Goal: Information Seeking & Learning: Check status

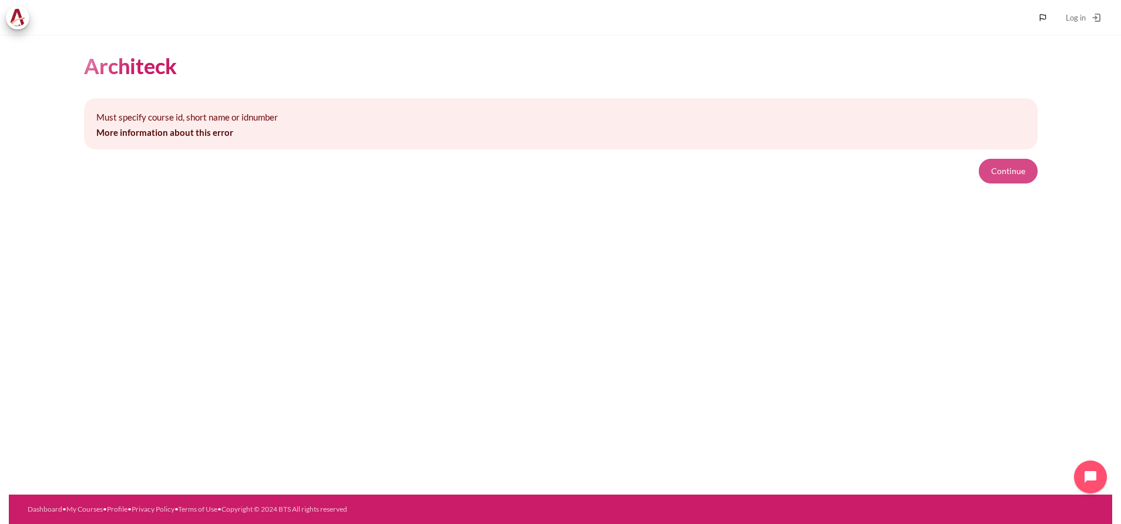
click at [1006, 161] on button "Continue" at bounding box center [1008, 171] width 59 height 25
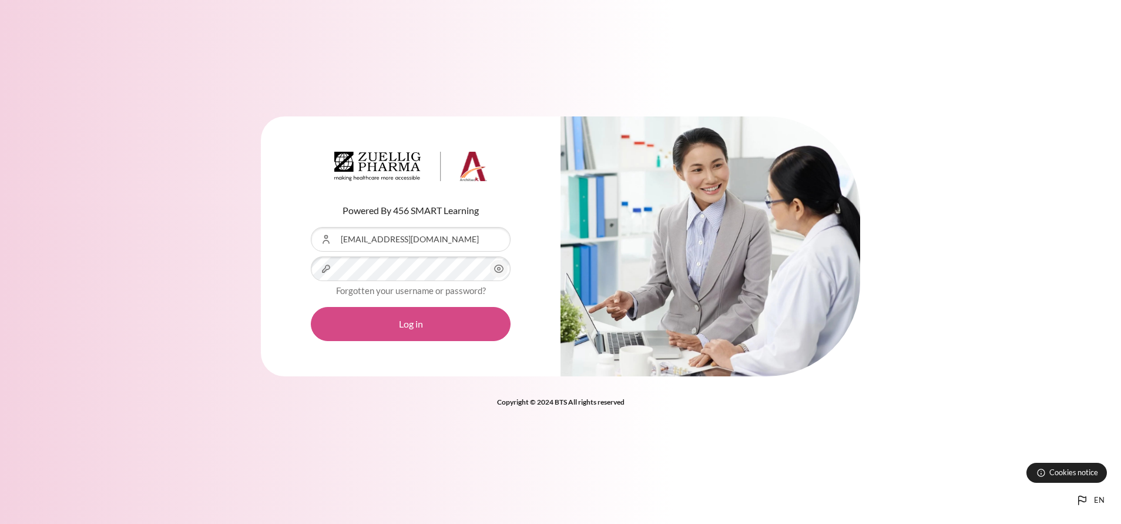
click at [404, 317] on button "Log in" at bounding box center [411, 324] width 200 height 34
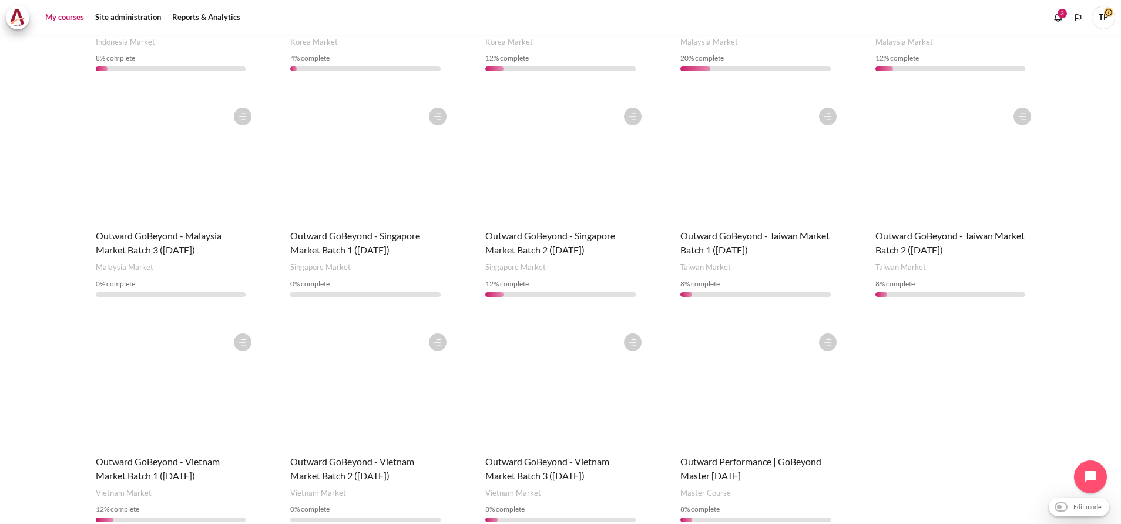
scroll to position [603, 0]
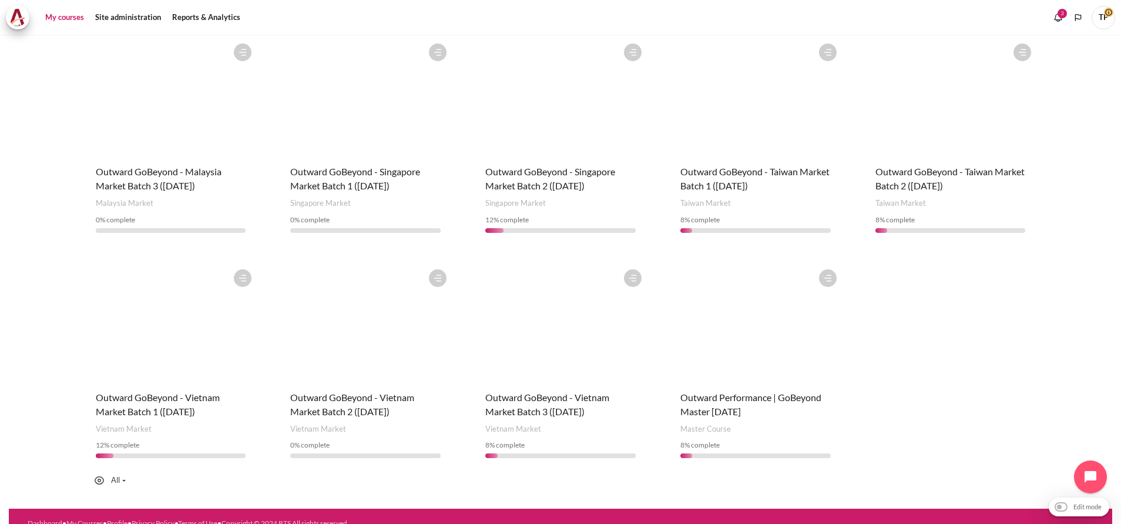
click at [555, 373] on div "Course is starred Actions for course Outward GoBeyond - Vietnam Market Batch 3 …" at bounding box center [561, 365] width 174 height 205
click at [542, 391] on span "Outward GoBeyond - Vietnam Market Batch 3 (Oct 2025)" at bounding box center [547, 403] width 124 height 25
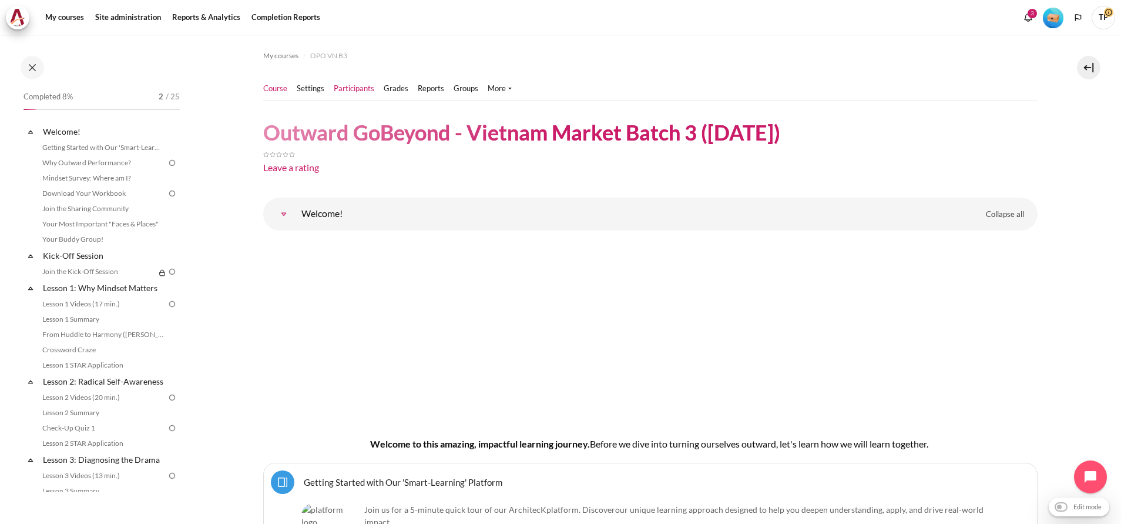
click at [353, 85] on link "Participants" at bounding box center [354, 89] width 41 height 12
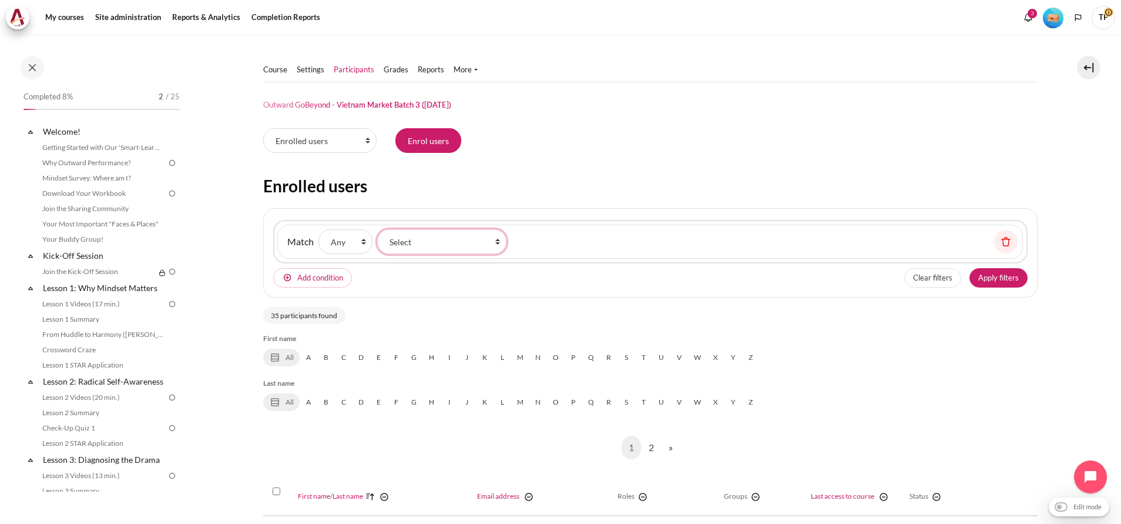
click at [427, 247] on select "Select Keyword Status Roles Enrolment methods Groups Inactive for more than" at bounding box center [441, 241] width 129 height 25
select select "keywords"
click at [377, 229] on select "Select Keyword Status Roles Enrolment methods Groups Inactive for more than" at bounding box center [441, 241] width 129 height 25
drag, startPoint x: 626, startPoint y: 231, endPoint x: 618, endPoint y: 236, distance: 9.5
click at [626, 234] on div "Keyword Selected items:" at bounding box center [572, 241] width 123 height 25
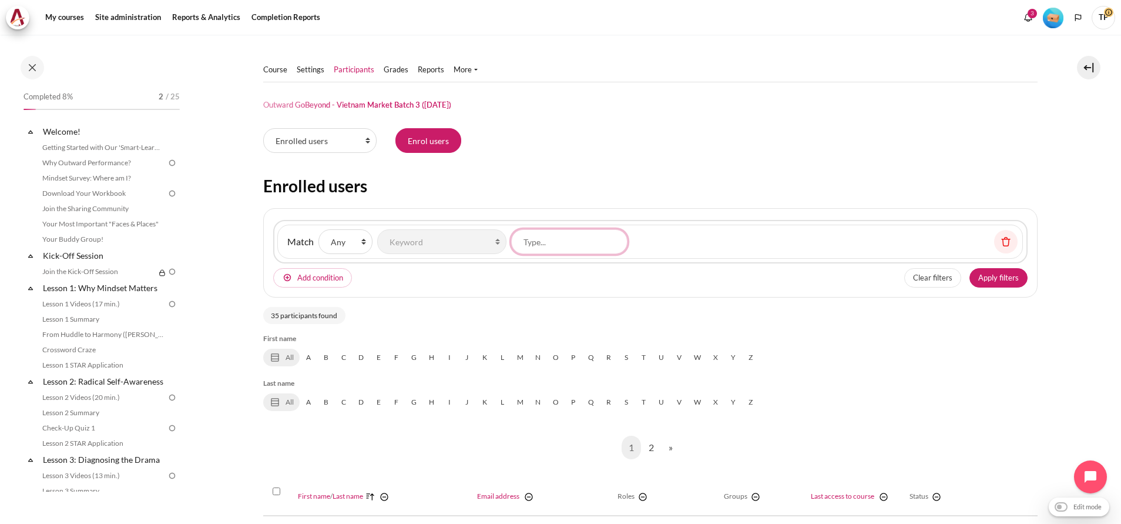
click at [602, 232] on input "Keyword" at bounding box center [569, 241] width 116 height 25
paste input "ttbdoan@zetaprocess.com.vn"
type input "ttbdoan@zetaprocess.com.vn"
click at [975, 274] on button "Apply filters" at bounding box center [999, 279] width 58 height 20
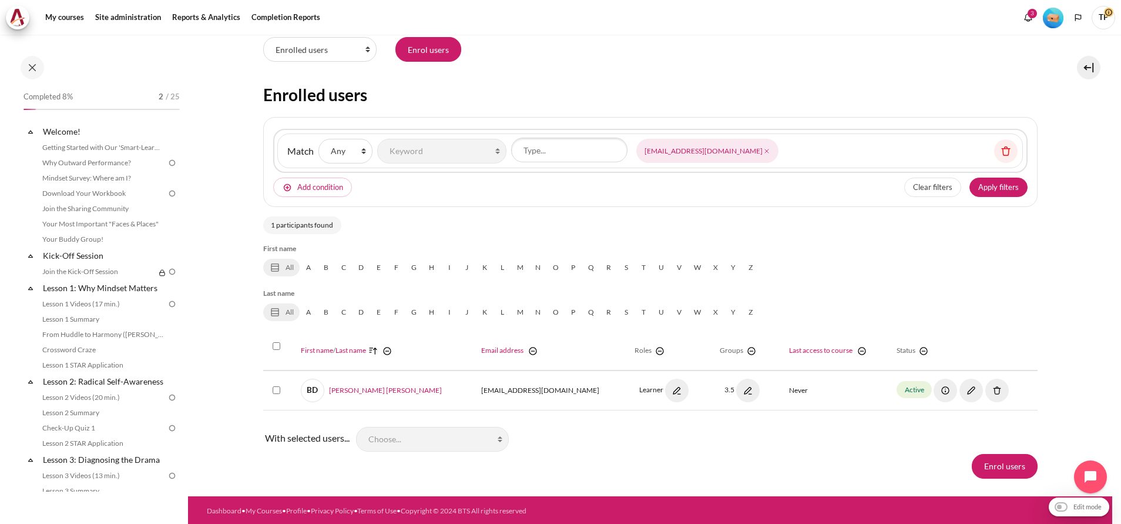
scroll to position [93, 0]
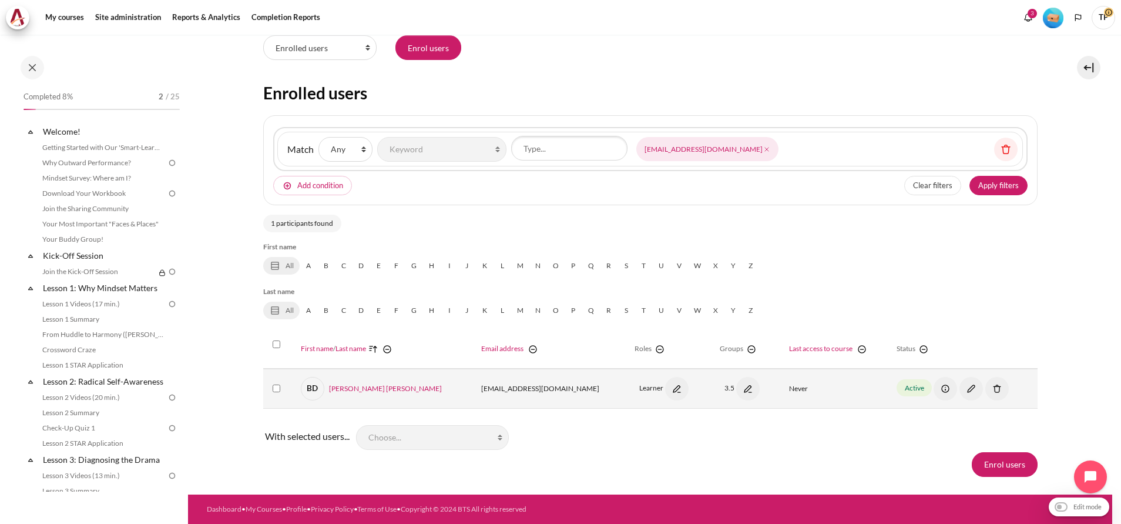
click at [736, 381] on img "Content" at bounding box center [748, 389] width 24 height 24
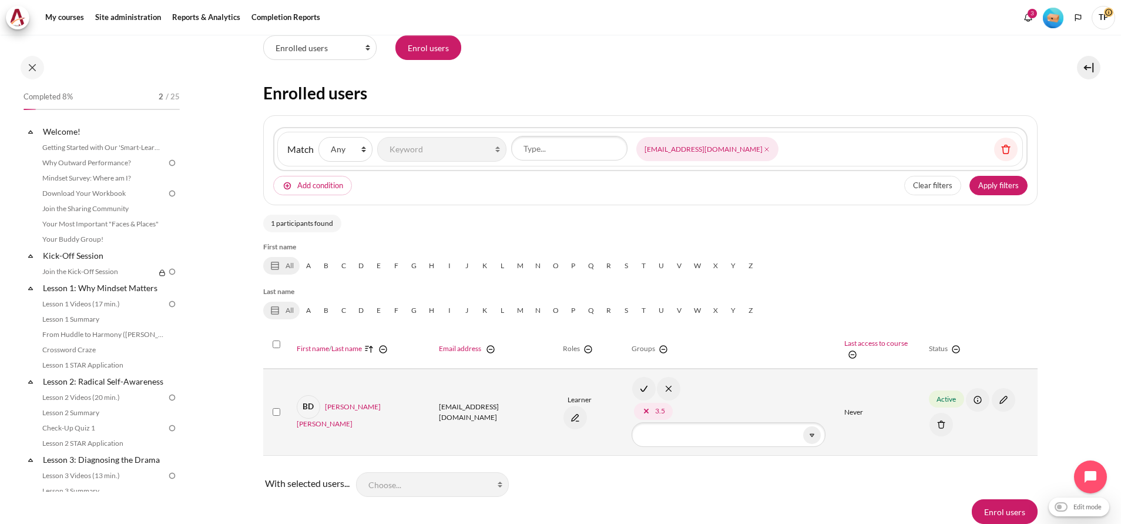
click at [632, 414] on div "3.5" at bounding box center [720, 411] width 176 height 22
click at [634, 411] on span "3.5" at bounding box center [653, 411] width 39 height 17
click at [632, 431] on input "Edit groups for "Binh Doan Thanh Tam"" at bounding box center [729, 434] width 194 height 25
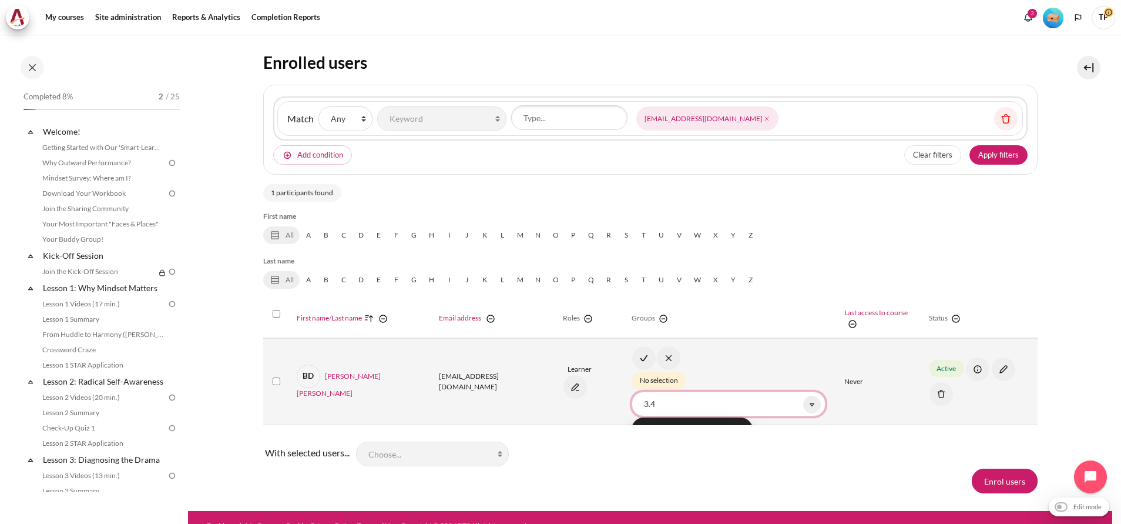
scroll to position [140, 0]
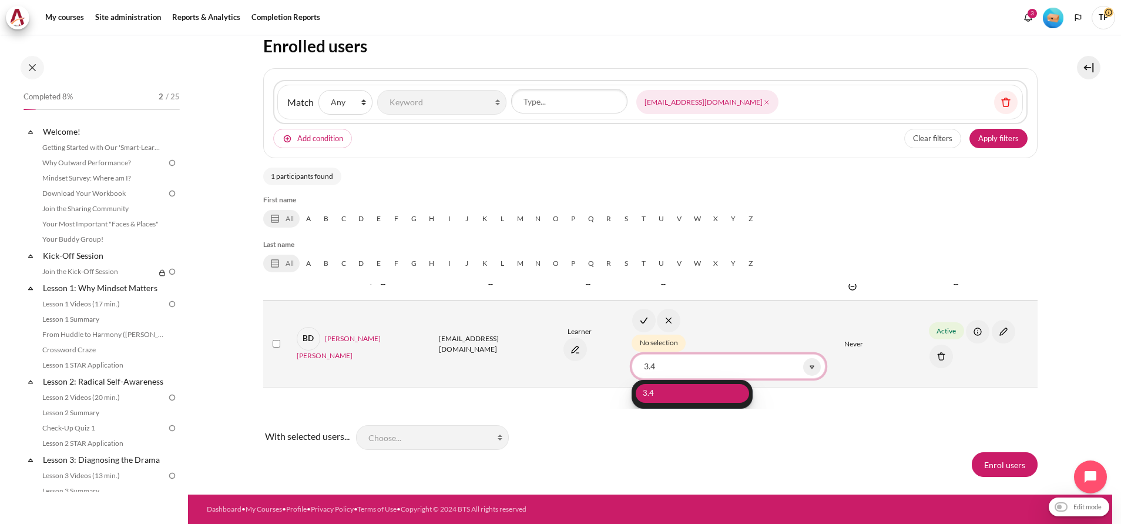
type input "3.4"
click at [636, 391] on li "3.4" at bounding box center [692, 393] width 113 height 19
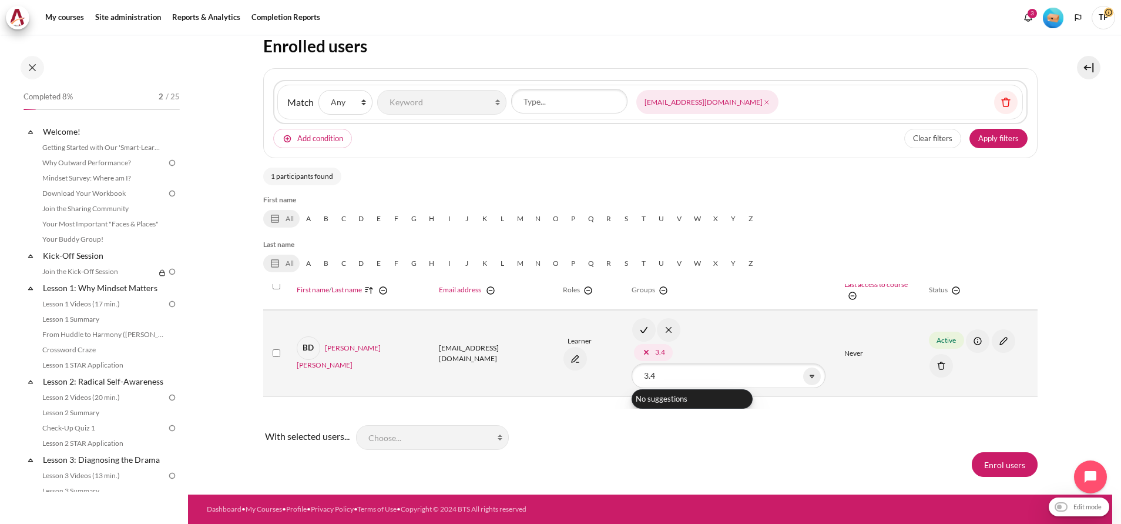
click at [632, 329] on img "Content" at bounding box center [644, 330] width 24 height 24
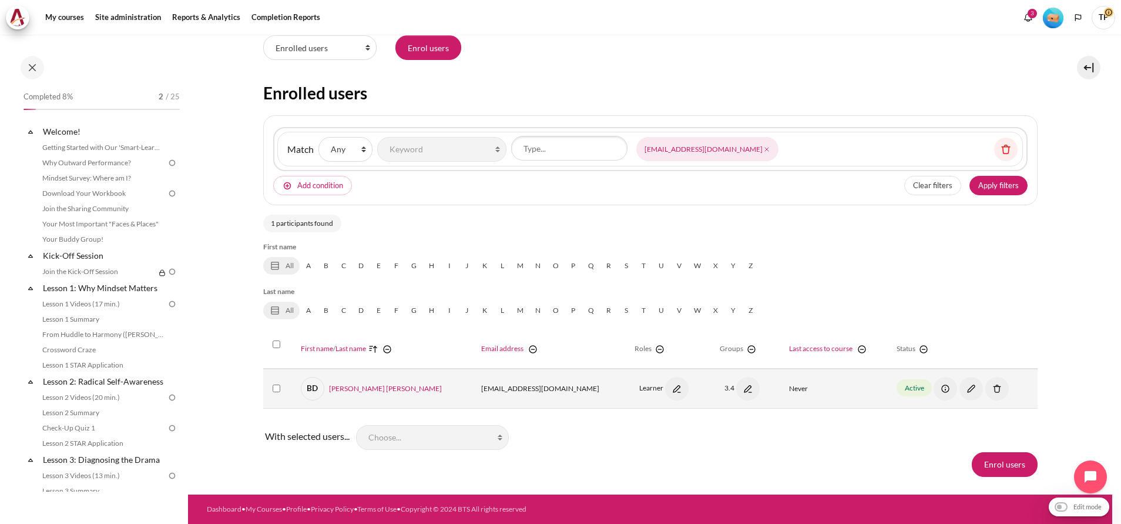
scroll to position [0, 0]
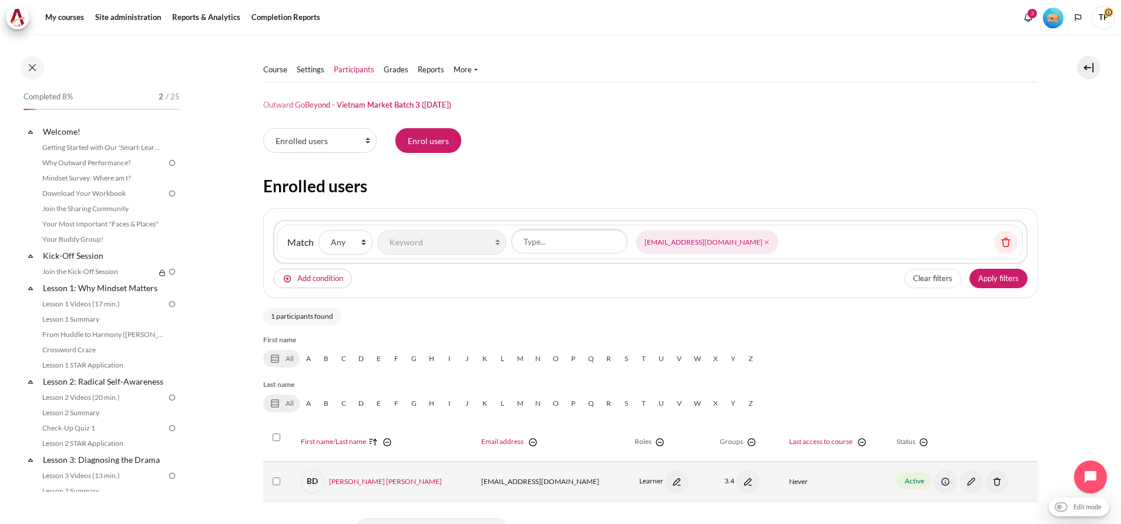
click at [564, 222] on div "Filter 1 Match None Any All Filter type Select Keyword Status Roles Enrolment m…" at bounding box center [650, 241] width 755 height 43
click at [557, 237] on input "Keyword" at bounding box center [569, 241] width 116 height 25
paste input "ntgiau@zetaprocess.com.vn"
type input "ntgiau@zetaprocess.com.vn"
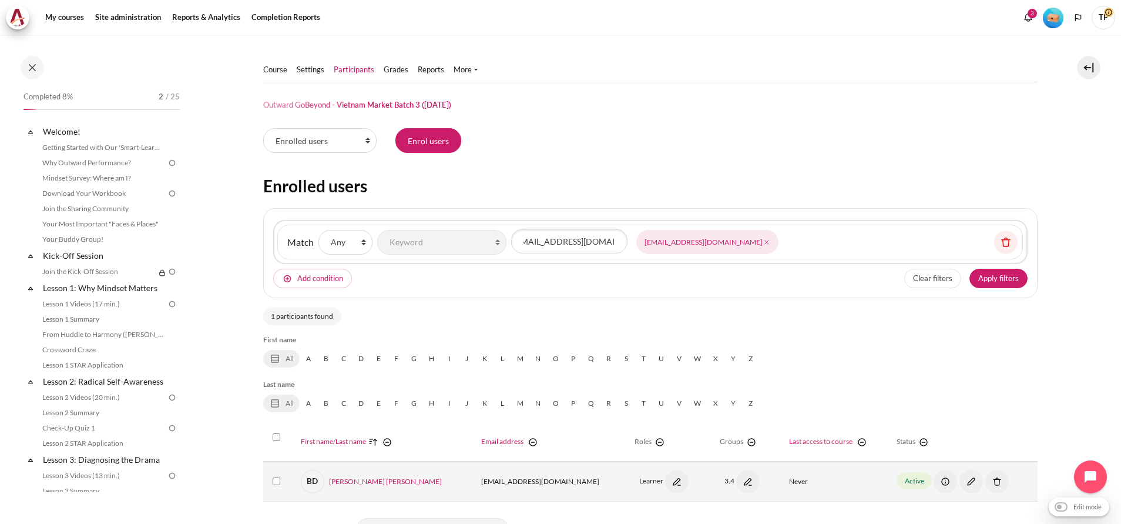
scroll to position [0, 0]
click at [763, 243] on icon "Content" at bounding box center [767, 242] width 8 height 8
click at [1008, 279] on button "Apply filters" at bounding box center [999, 279] width 58 height 20
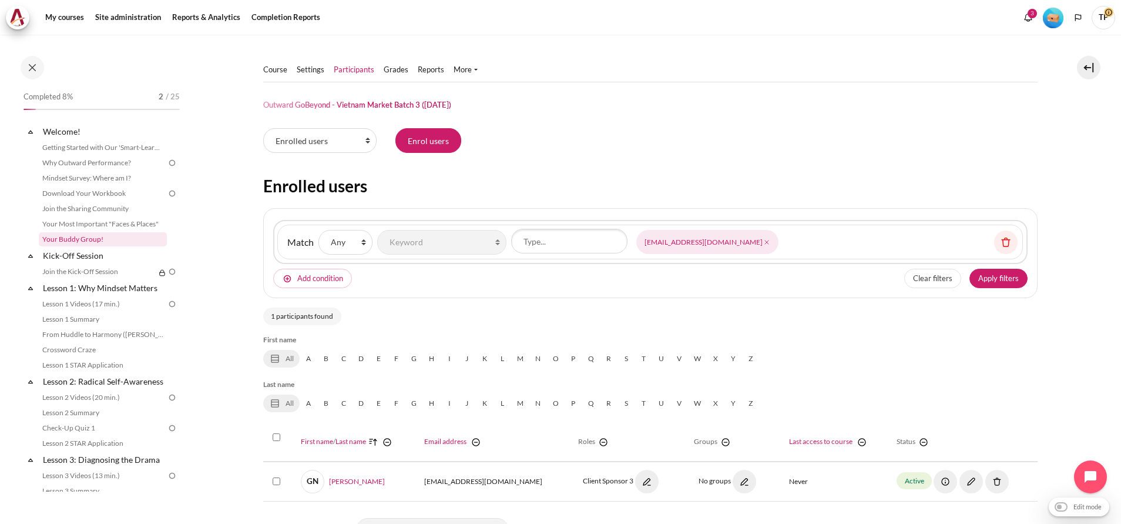
click at [56, 234] on link "Your Buddy Group!" at bounding box center [103, 239] width 128 height 14
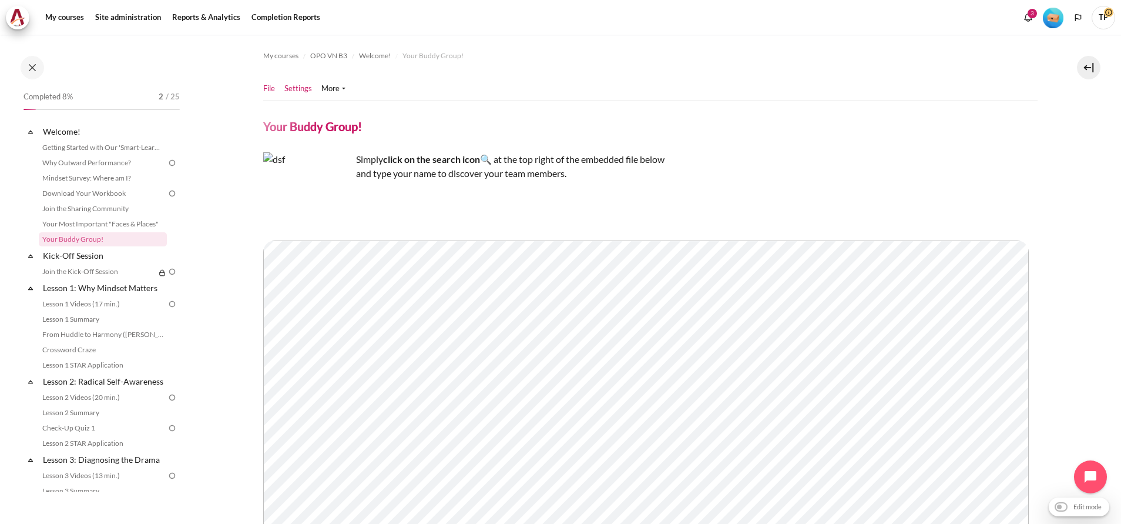
click at [289, 86] on link "Settings" at bounding box center [298, 89] width 28 height 12
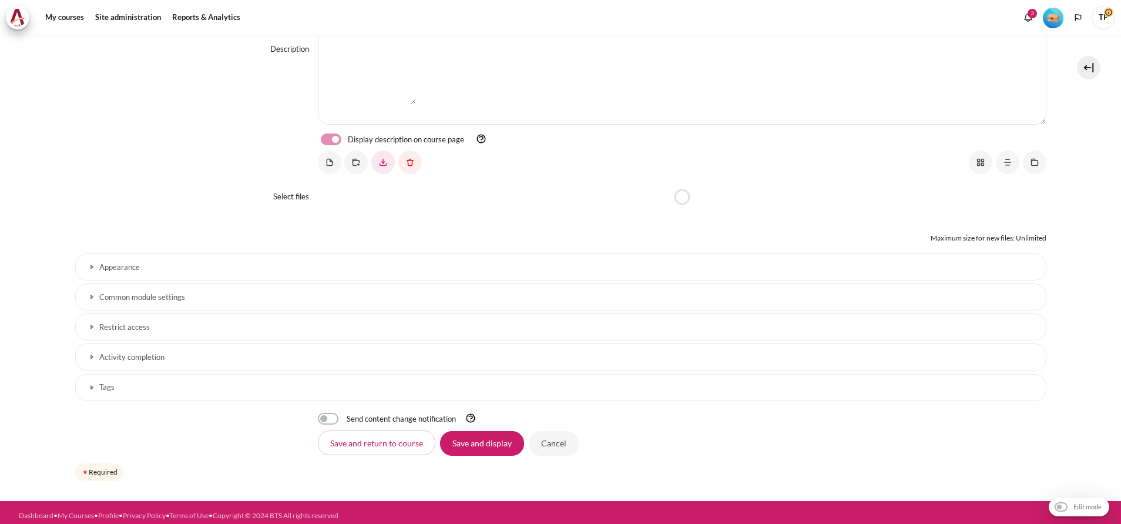
scroll to position [323, 0]
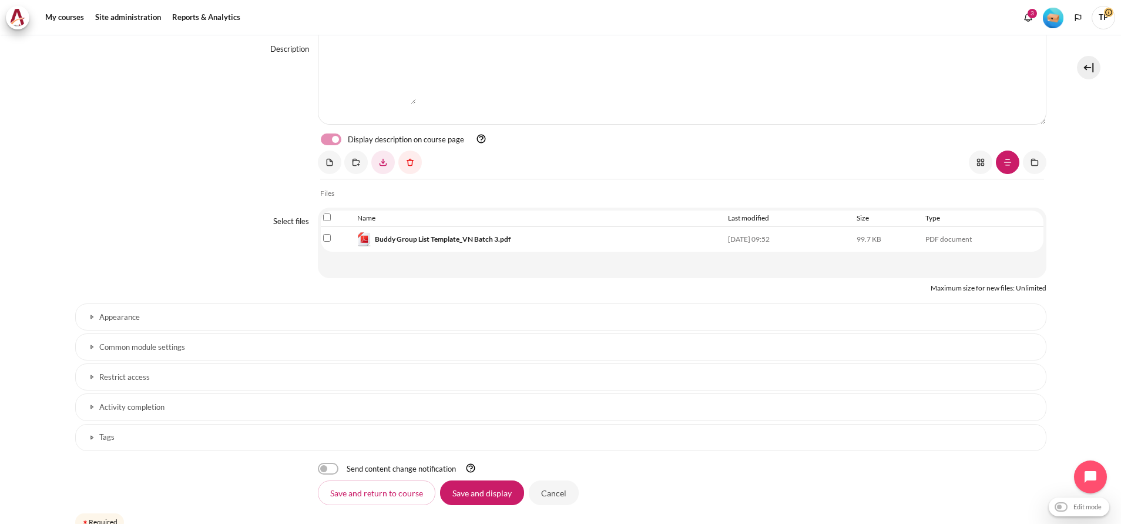
click at [326, 238] on input "Select file 'Buddy Group List Template_VN Batch 3.pdf'" at bounding box center [327, 238] width 8 height 8
checkbox input "true"
click at [417, 167] on link "Content" at bounding box center [410, 162] width 24 height 24
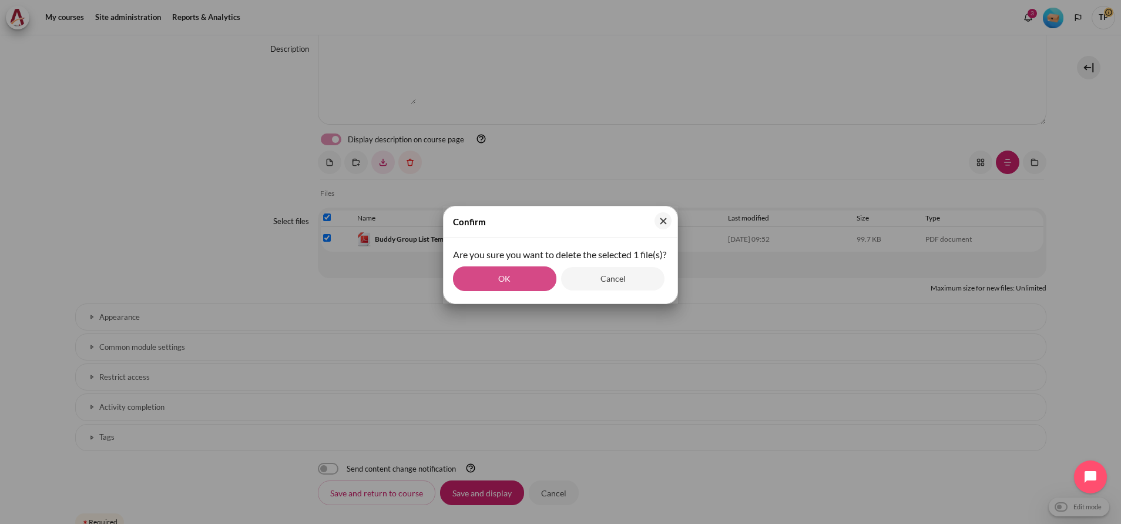
click at [528, 291] on button "OK" at bounding box center [504, 278] width 103 height 25
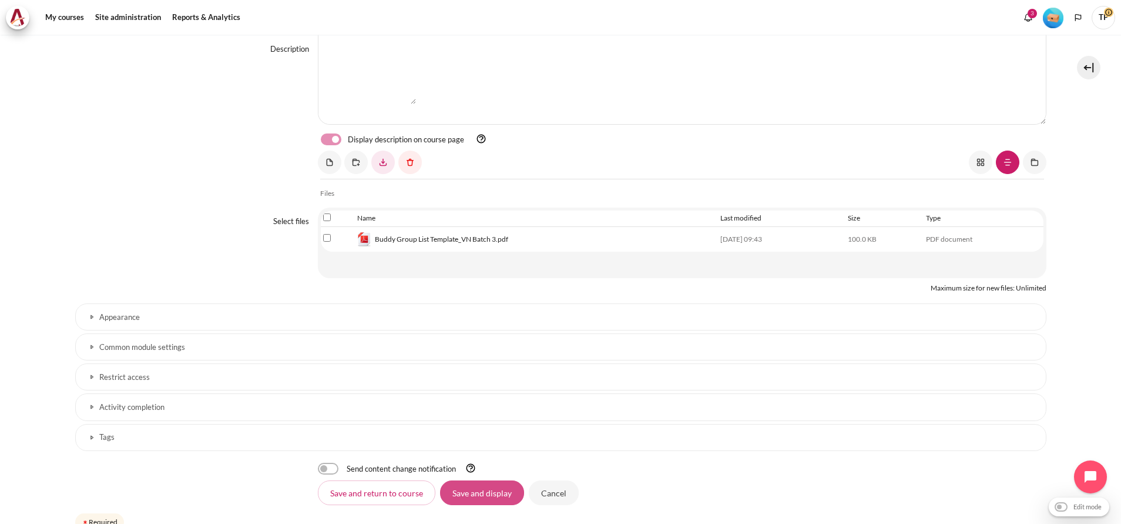
click at [440, 488] on input "Save and display" at bounding box center [482, 492] width 84 height 25
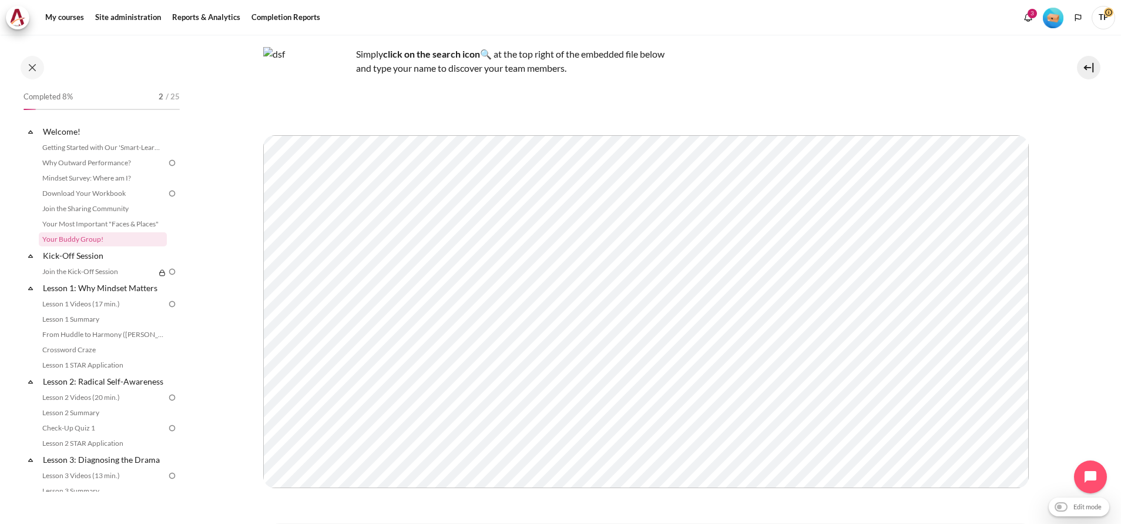
scroll to position [82, 0]
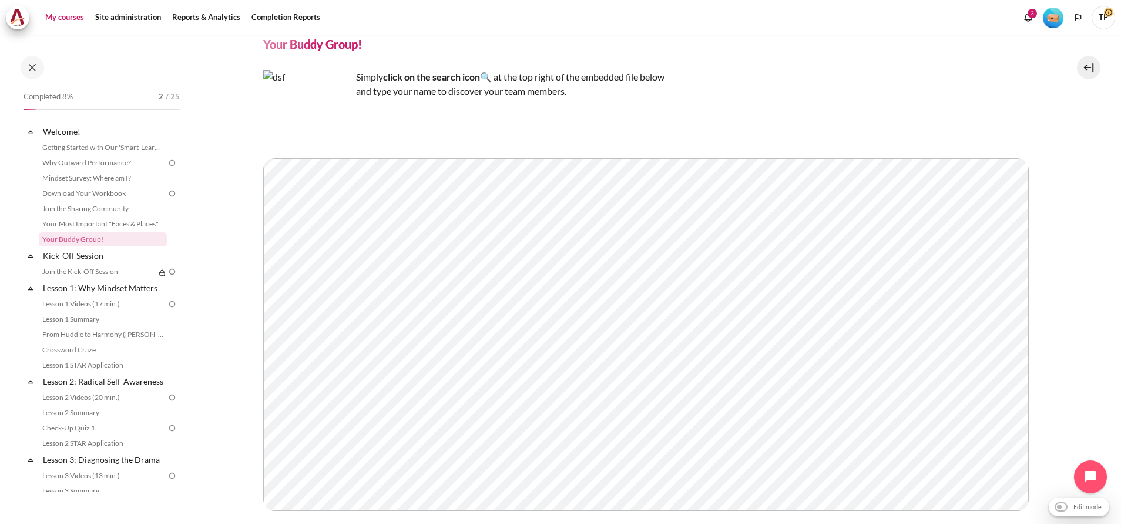
click at [52, 24] on link "My courses" at bounding box center [64, 18] width 47 height 24
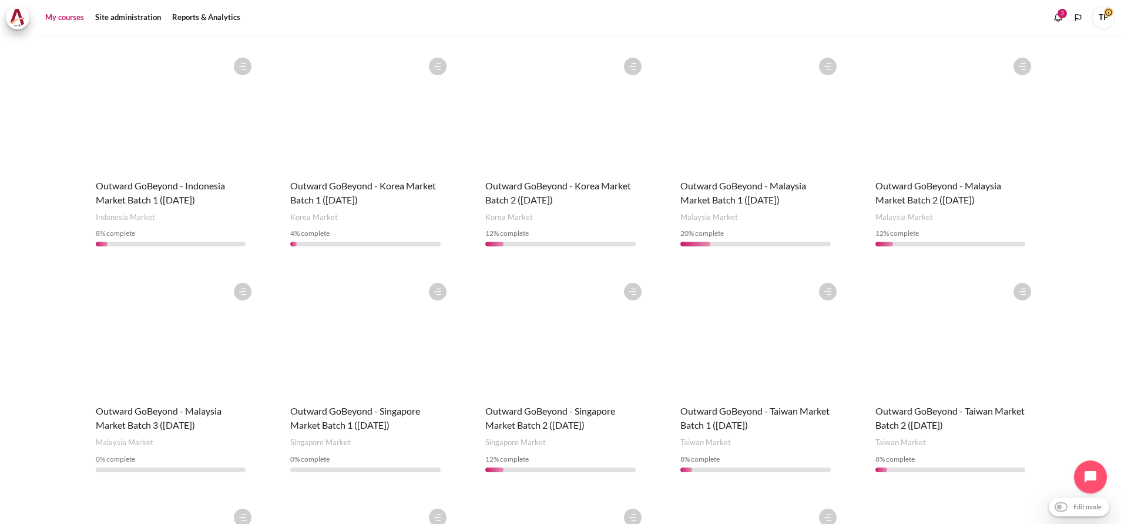
scroll to position [603, 0]
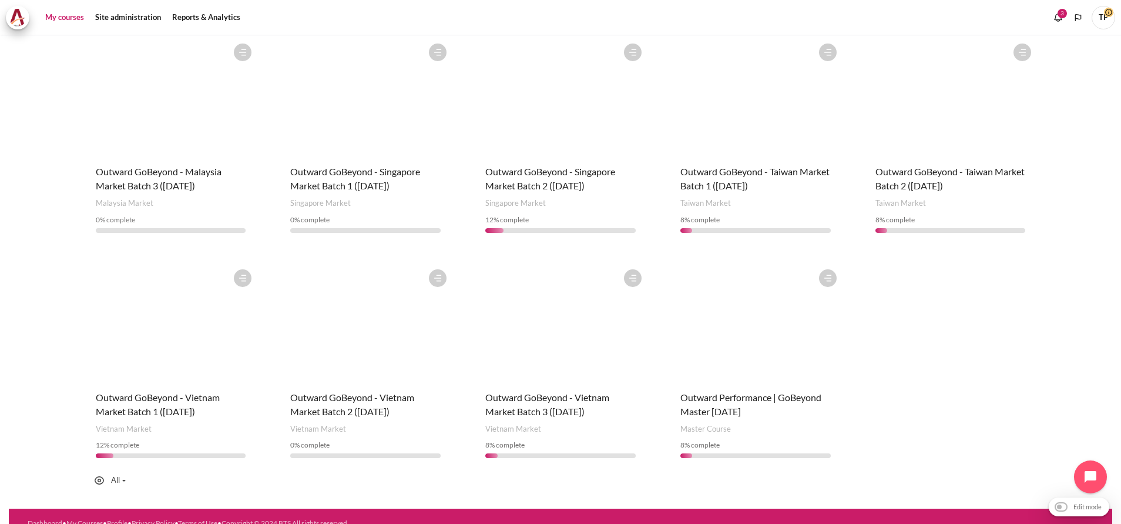
click at [559, 165] on h4 "Course name Outward GoBeyond - Singapore Market Batch 2 (Sep 2025)" at bounding box center [560, 179] width 150 height 28
click at [555, 167] on span "Outward GoBeyond - Singapore Market Batch 2 (Sep 2025)" at bounding box center [550, 178] width 130 height 25
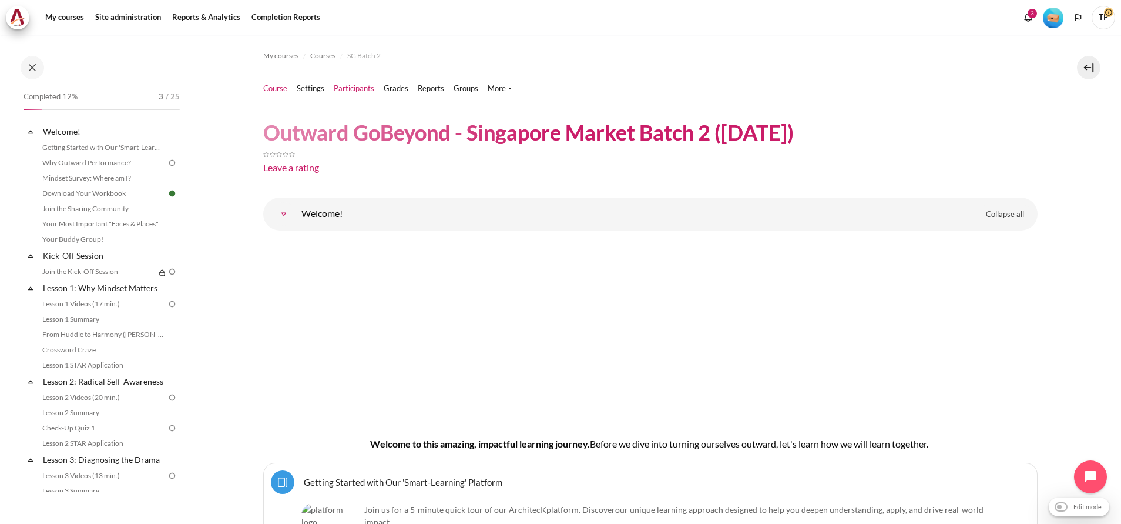
click at [367, 89] on link "Participants" at bounding box center [354, 89] width 41 height 12
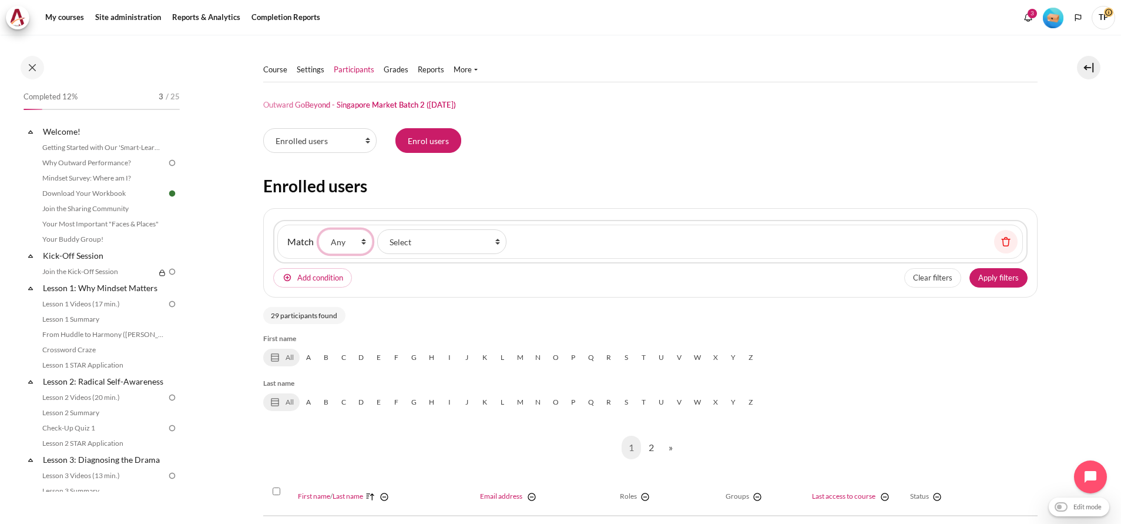
click at [362, 247] on select "None Any All" at bounding box center [346, 241] width 54 height 25
click at [431, 244] on select "Select Keyword Status Roles Enrolment methods Groups Inactive for more than" at bounding box center [441, 241] width 129 height 25
select select "keywords"
click at [377, 229] on select "Select Keyword Status Roles Enrolment methods Groups Inactive for more than" at bounding box center [441, 241] width 129 height 25
click at [592, 242] on input "Keyword" at bounding box center [569, 241] width 116 height 25
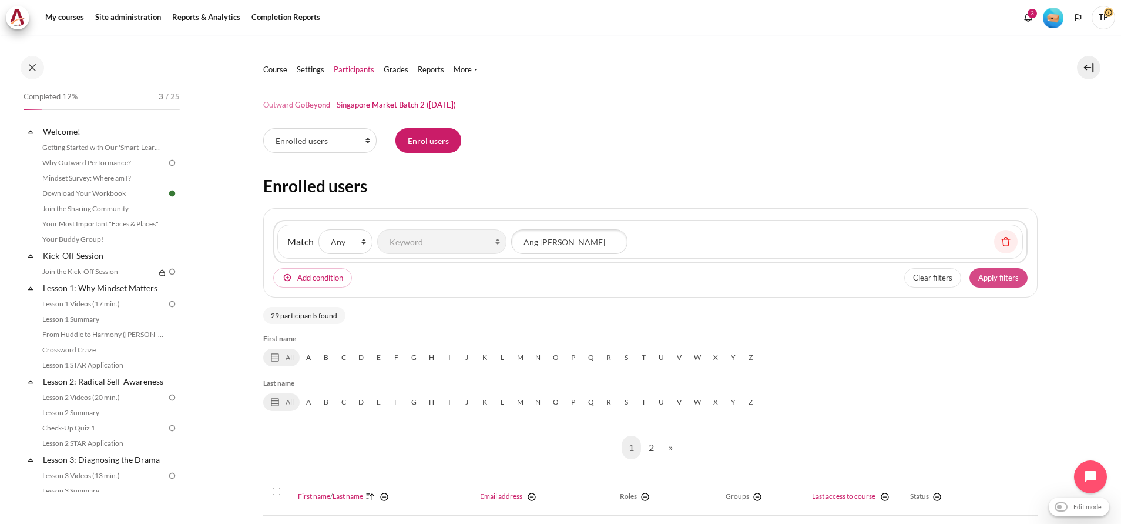
type input "Ang Keng Yeow"
click at [991, 283] on button "Apply filters" at bounding box center [999, 278] width 58 height 20
click at [595, 237] on input "Keyword" at bounding box center [569, 241] width 116 height 25
paste input "Ang Keng Yeow"
click at [429, 236] on div "Match None Any All Filter type Select Keyword Status Roles Enrolment methods Gr…" at bounding box center [650, 241] width 746 height 35
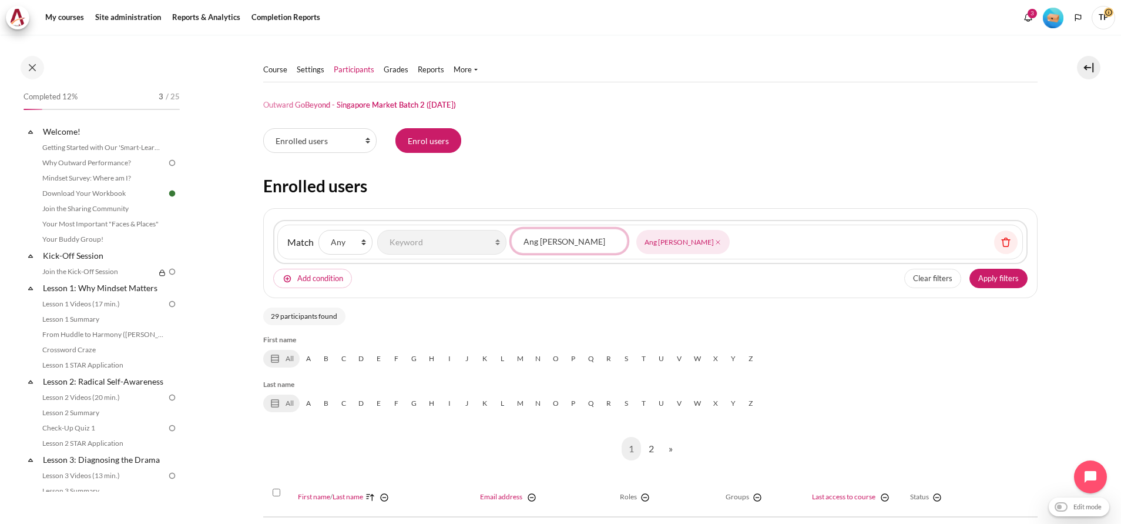
type input "\"
click at [970, 275] on button "Apply filters" at bounding box center [999, 279] width 58 height 20
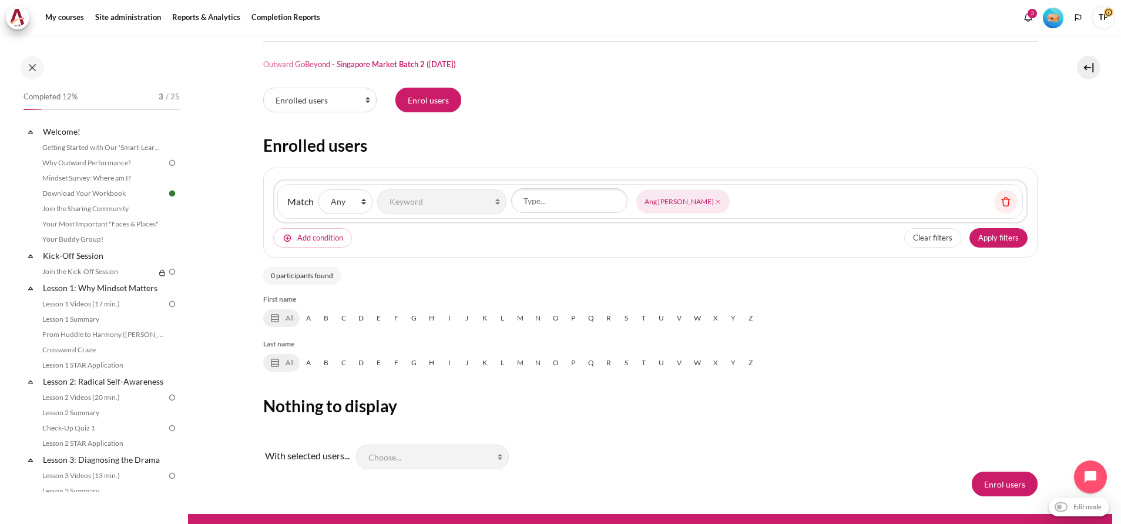
scroll to position [60, 0]
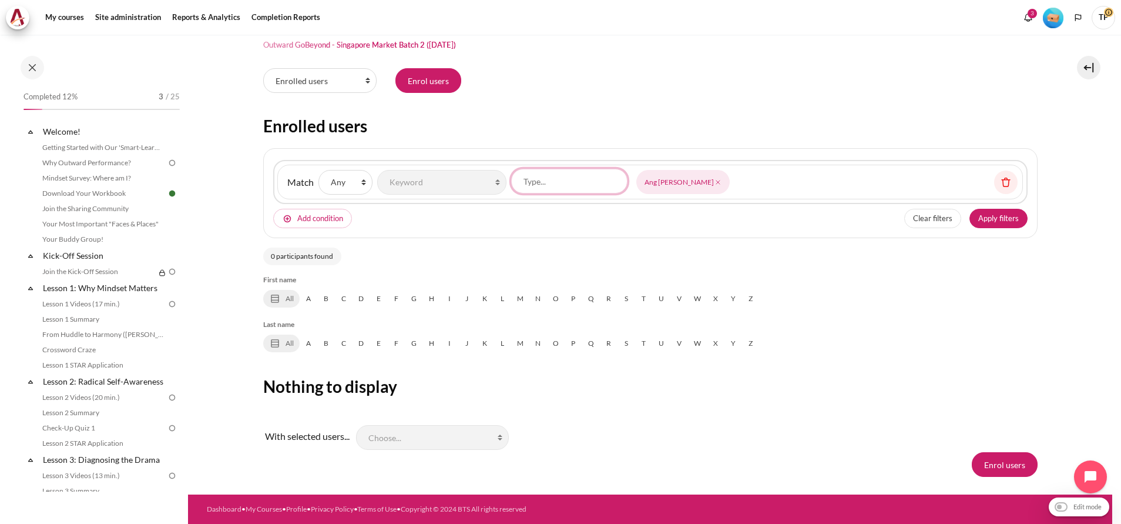
click at [601, 185] on input "Keyword" at bounding box center [569, 181] width 116 height 25
click at [710, 181] on div "Match None Any All Filter type Select Keyword Status Roles Enrolment methods Gr…" at bounding box center [650, 182] width 746 height 35
click at [686, 184] on span "Ang Keng Yeow" at bounding box center [682, 182] width 93 height 24
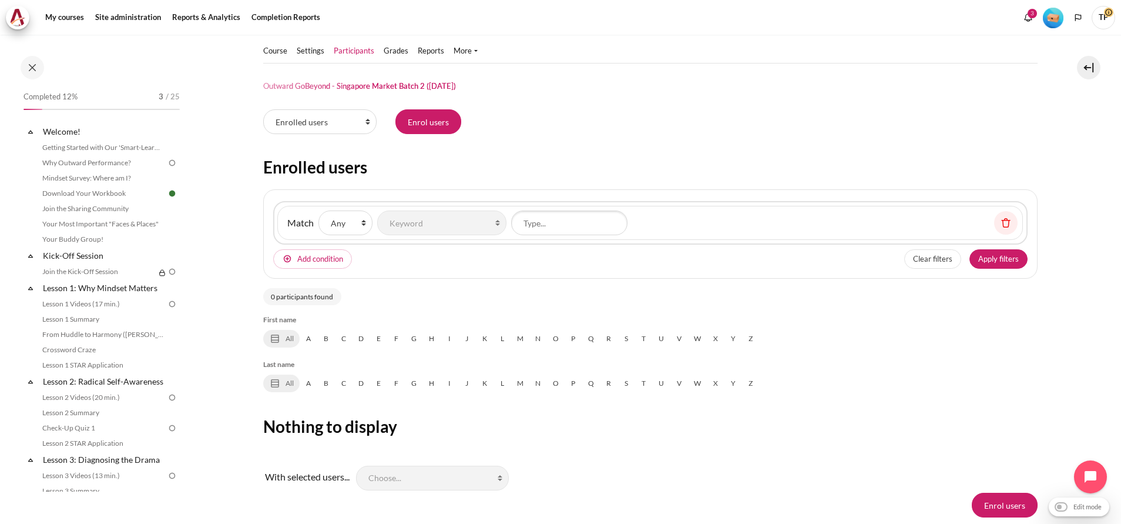
scroll to position [0, 0]
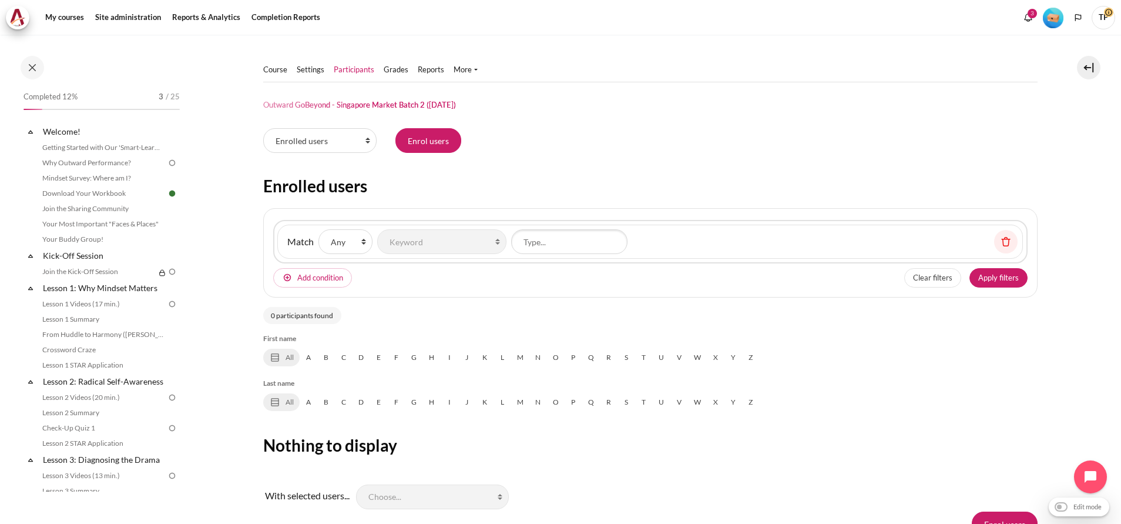
click at [580, 256] on div "Match None Any All Filter type Select Keyword Status Roles Enrolment methods Gr…" at bounding box center [650, 241] width 746 height 34
click at [587, 240] on input "Keyword" at bounding box center [569, 241] width 116 height 25
paste input "sktoh@zuelligpharma.com"
type input "sktoh@zuelligpharma.com"
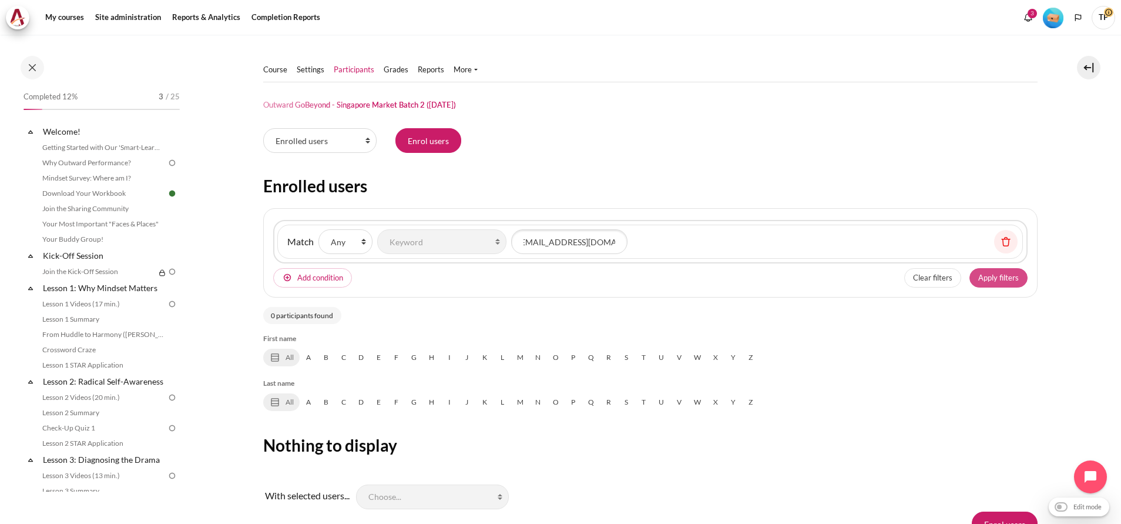
click at [1013, 273] on button "Apply filters" at bounding box center [999, 278] width 58 height 20
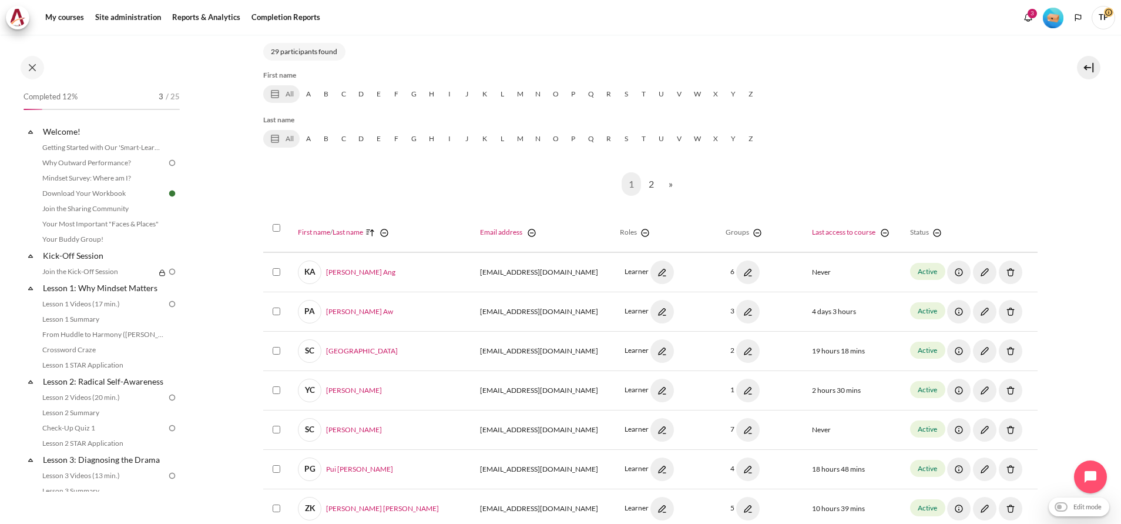
scroll to position [0, 0]
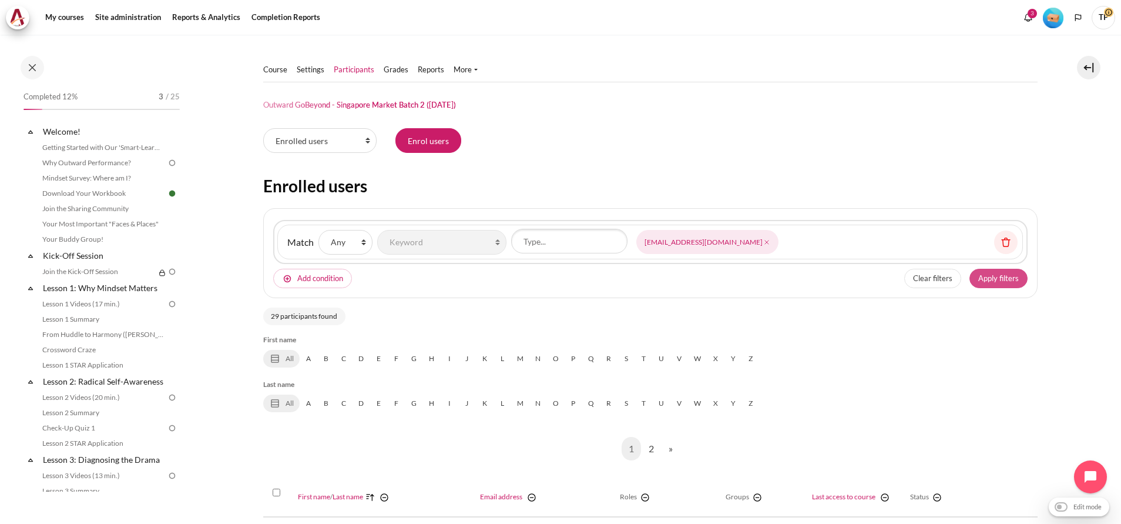
click at [991, 276] on button "Apply filters" at bounding box center [999, 279] width 58 height 20
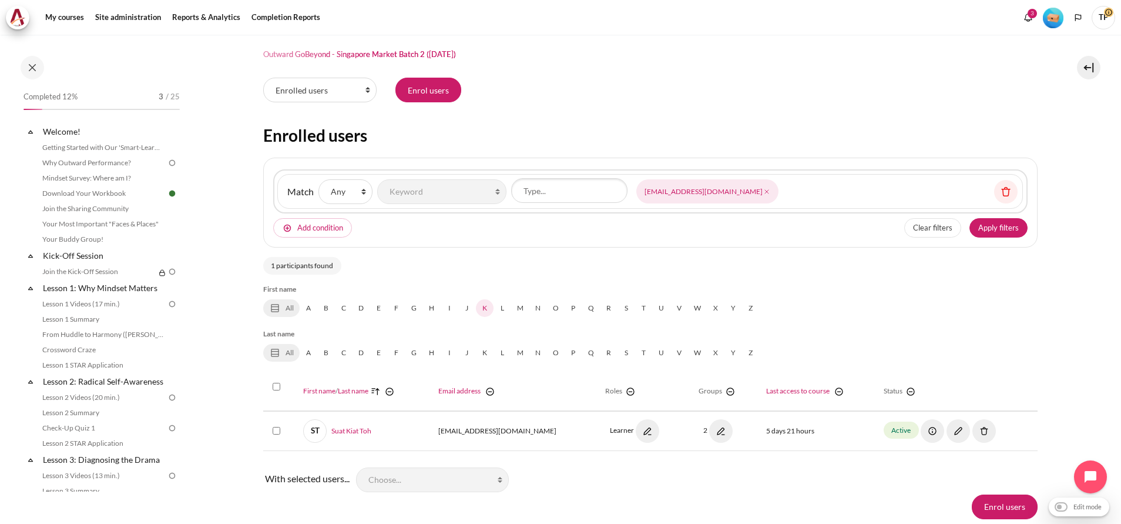
scroll to position [93, 0]
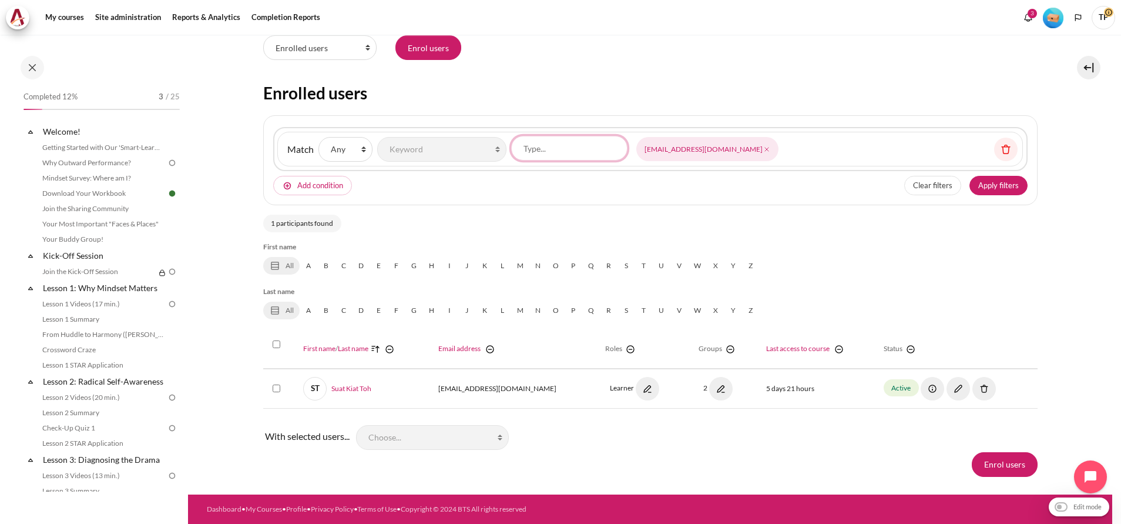
click at [562, 140] on input "Keyword" at bounding box center [569, 148] width 116 height 25
paste input "sktoh@zuelligpharma.com"
type input "sktoh@zuelligpharma.com"
click at [763, 152] on icon "Content" at bounding box center [767, 149] width 8 height 8
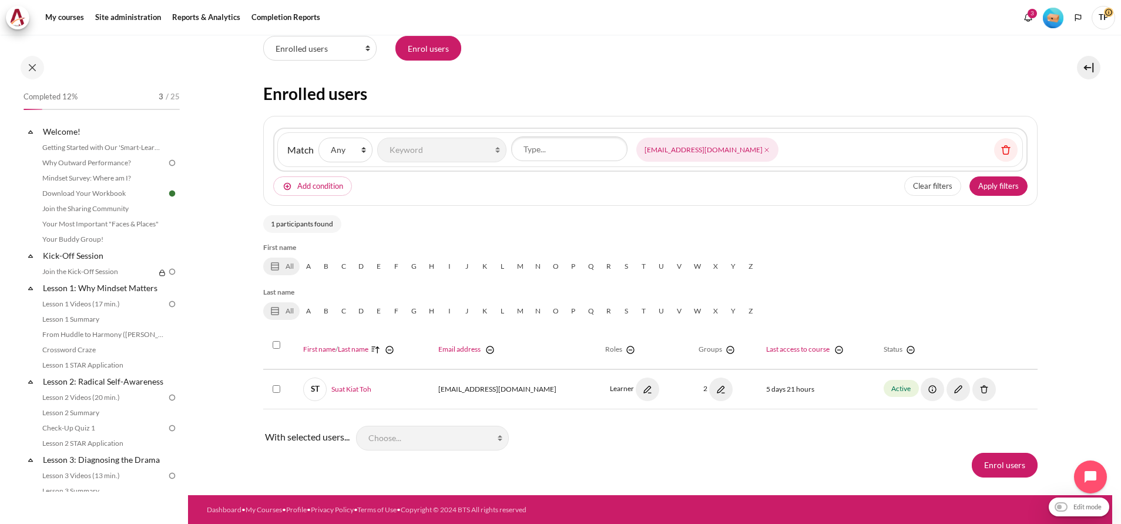
scroll to position [93, 0]
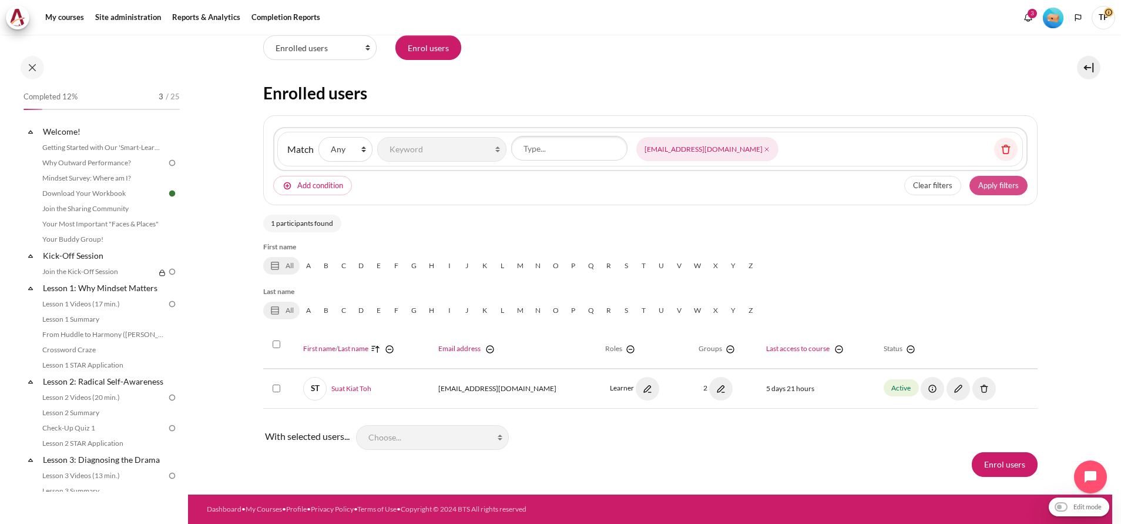
click at [970, 179] on button "Apply filters" at bounding box center [999, 186] width 58 height 20
click at [984, 182] on button "Apply filters" at bounding box center [999, 186] width 58 height 20
click at [553, 157] on input "Keyword" at bounding box center [569, 148] width 116 height 25
paste input "kengyang@zuelligpharma.com"
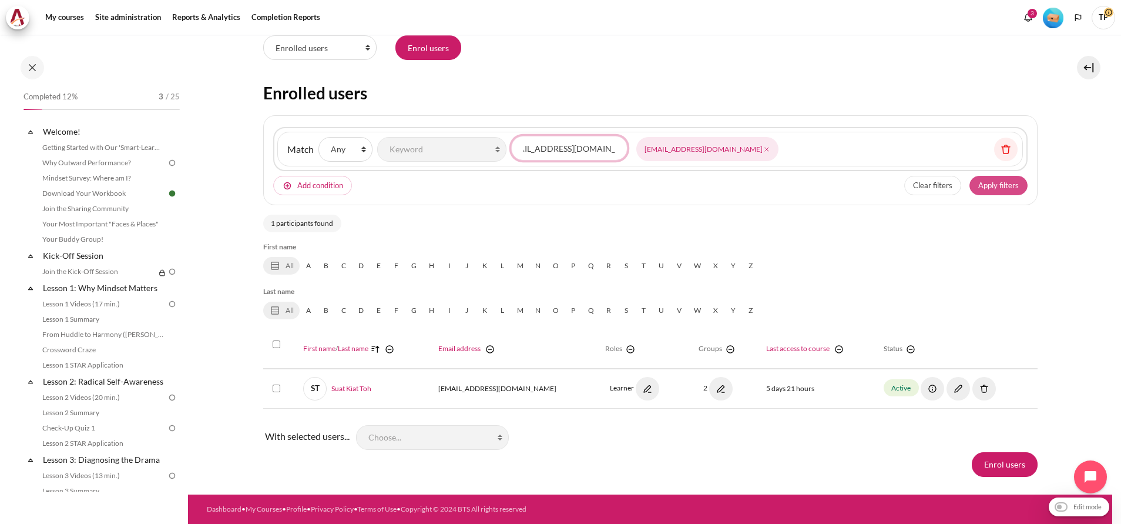
type input "kengyang@zuelligpharma.com"
click at [1003, 180] on button "Apply filters" at bounding box center [999, 186] width 58 height 20
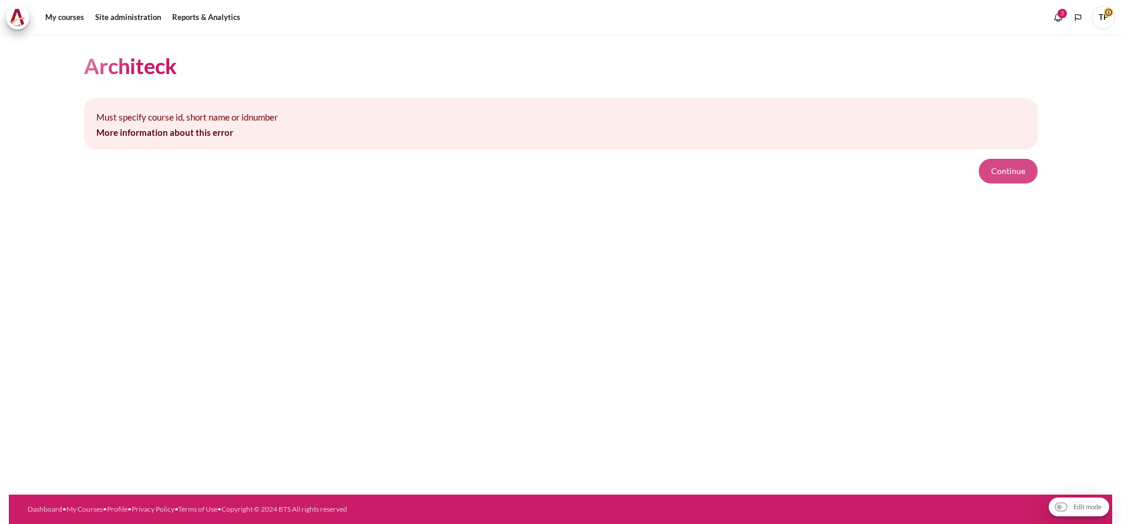
click at [1017, 170] on button "Continue" at bounding box center [1008, 171] width 59 height 25
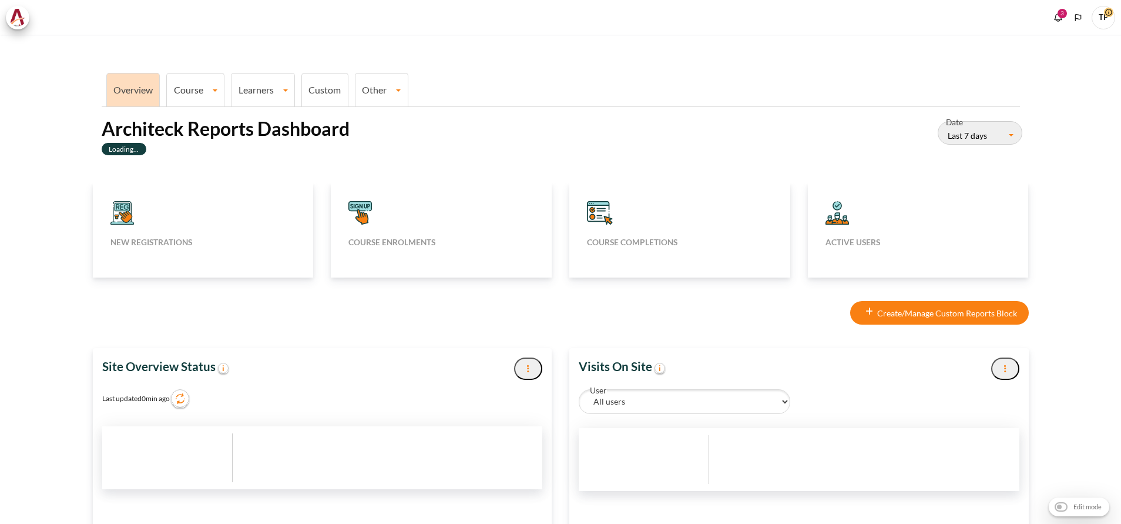
type input "[DATE]"
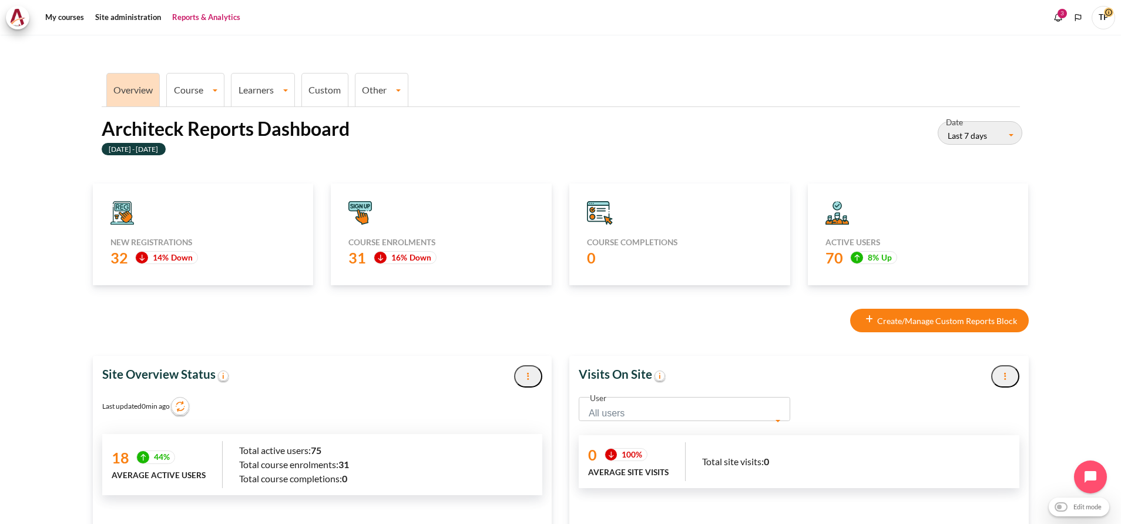
scroll to position [311, 441]
click at [248, 91] on link "Learners" at bounding box center [263, 89] width 63 height 11
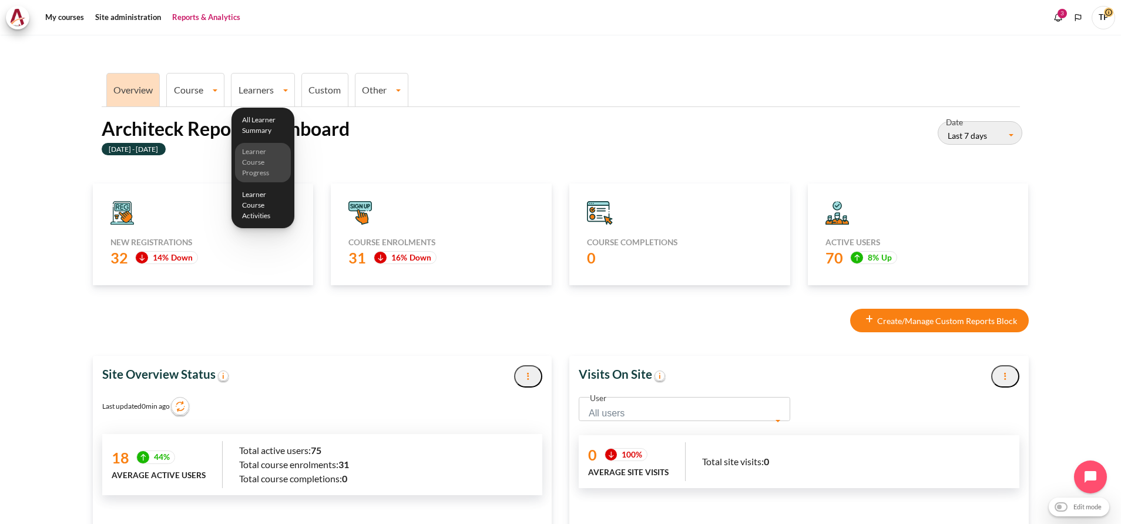
click at [263, 163] on link "Learner Course Progress" at bounding box center [263, 162] width 56 height 39
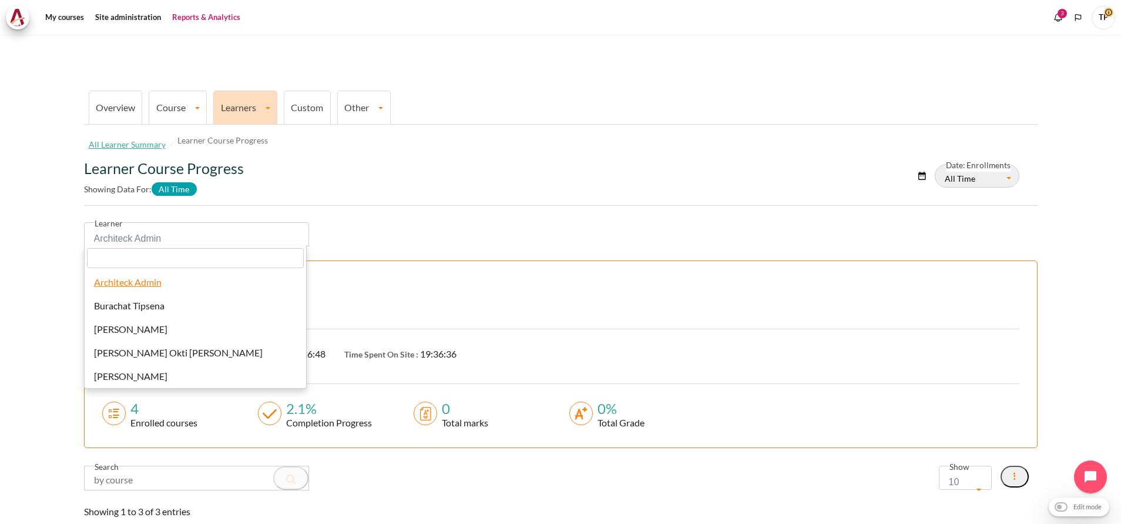
click at [175, 233] on span "Architeck Admin" at bounding box center [192, 238] width 197 height 16
click at [232, 259] on input "search" at bounding box center [195, 258] width 217 height 20
paste input "[EMAIL_ADDRESS][DOMAIN_NAME]"
type input "[EMAIL_ADDRESS][DOMAIN_NAME]"
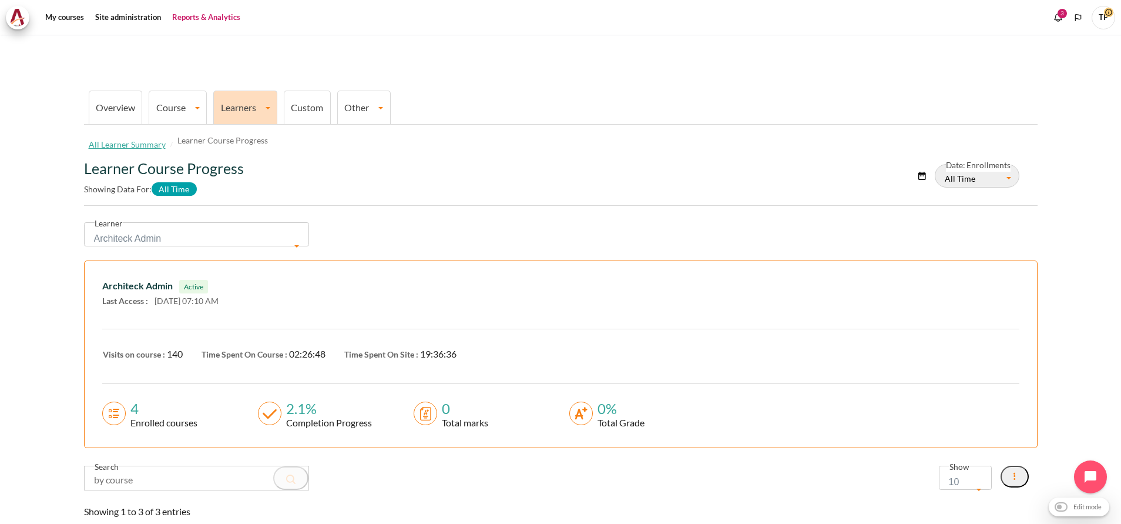
click at [472, 286] on div "Architeck Admin Active" at bounding box center [560, 286] width 917 height 14
click at [187, 234] on span "Architeck Admin" at bounding box center [192, 238] width 197 height 16
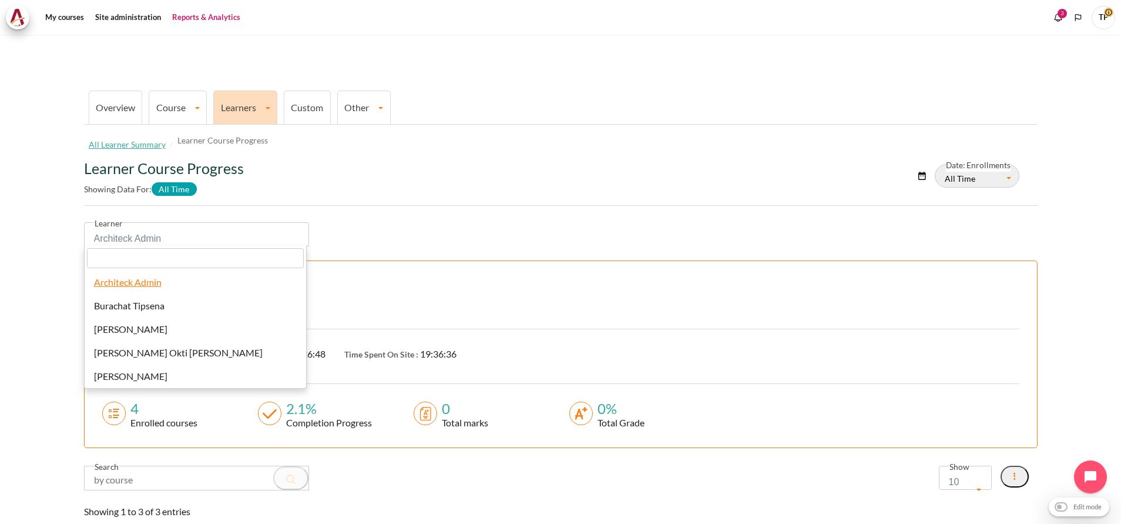
click at [168, 255] on input "search" at bounding box center [195, 258] width 217 height 20
paste input "Suat Kiat"
type input "Suat Kiat"
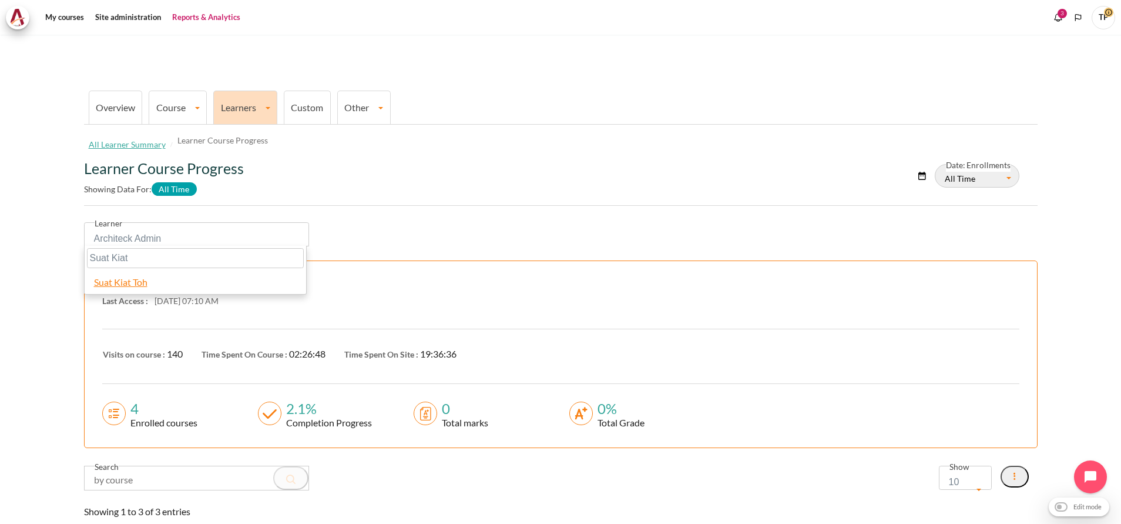
select select "4424"
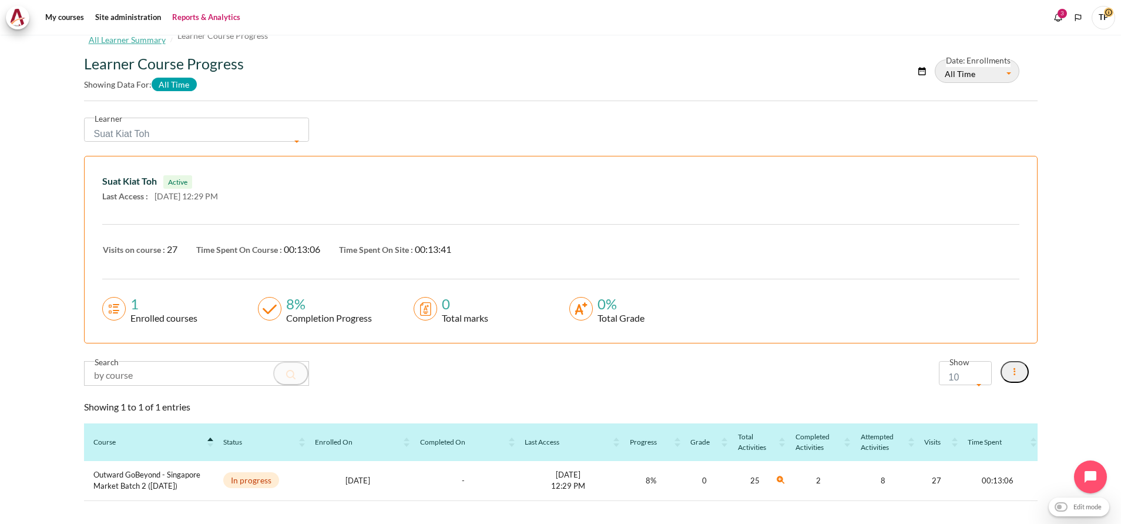
scroll to position [148, 0]
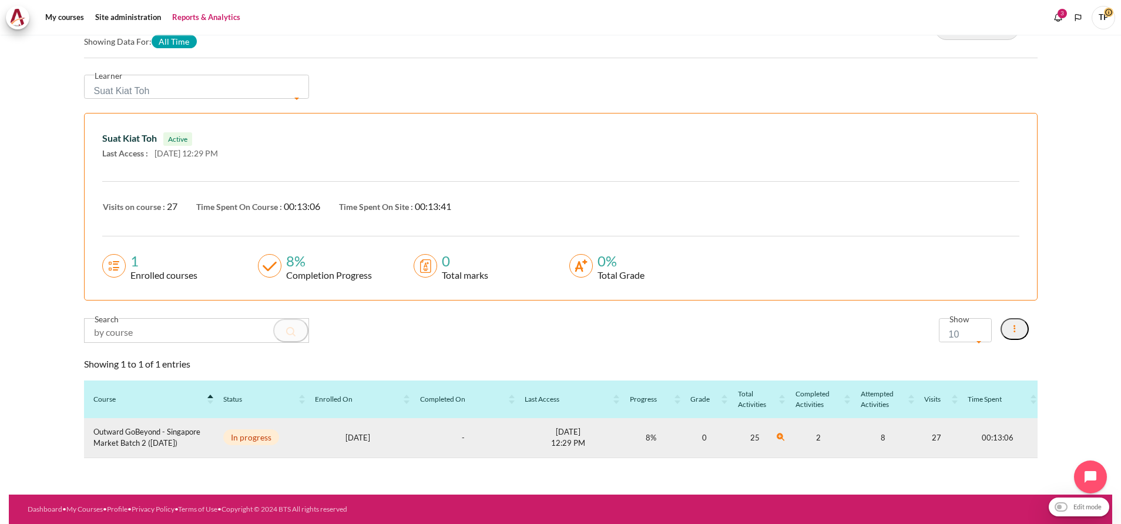
click at [811, 437] on td "2" at bounding box center [818, 438] width 65 height 40
click at [192, 435] on span "Outward GoBeyond - Singapore Market Batch 2 ([DATE])" at bounding box center [149, 437] width 112 height 23
click at [175, 435] on span "Outward GoBeyond - Singapore Market Batch 2 ([DATE])" at bounding box center [149, 437] width 112 height 23
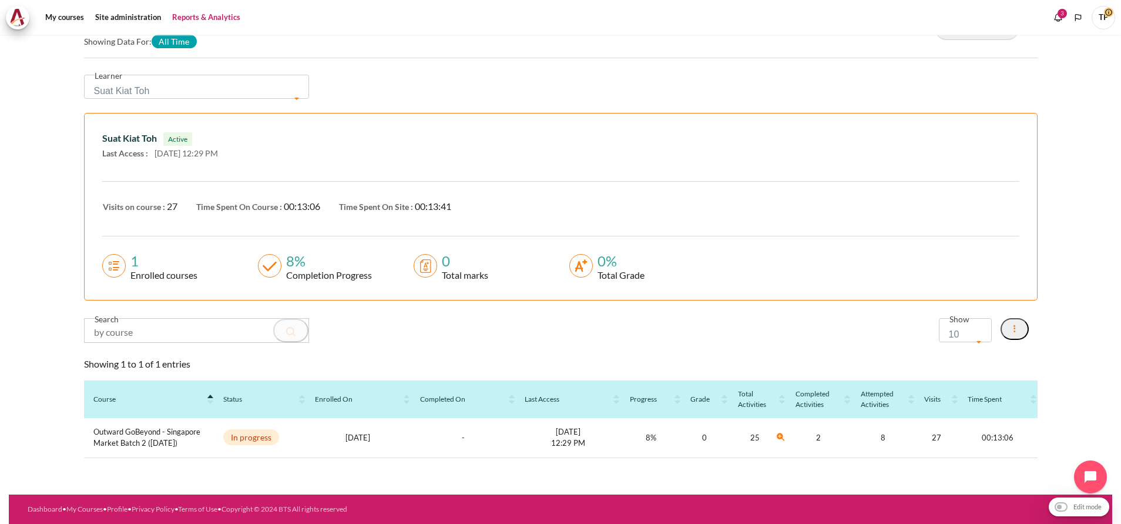
click at [149, 318] on div "Content" at bounding box center [196, 330] width 225 height 25
click at [153, 320] on input "Content" at bounding box center [197, 331] width 224 height 24
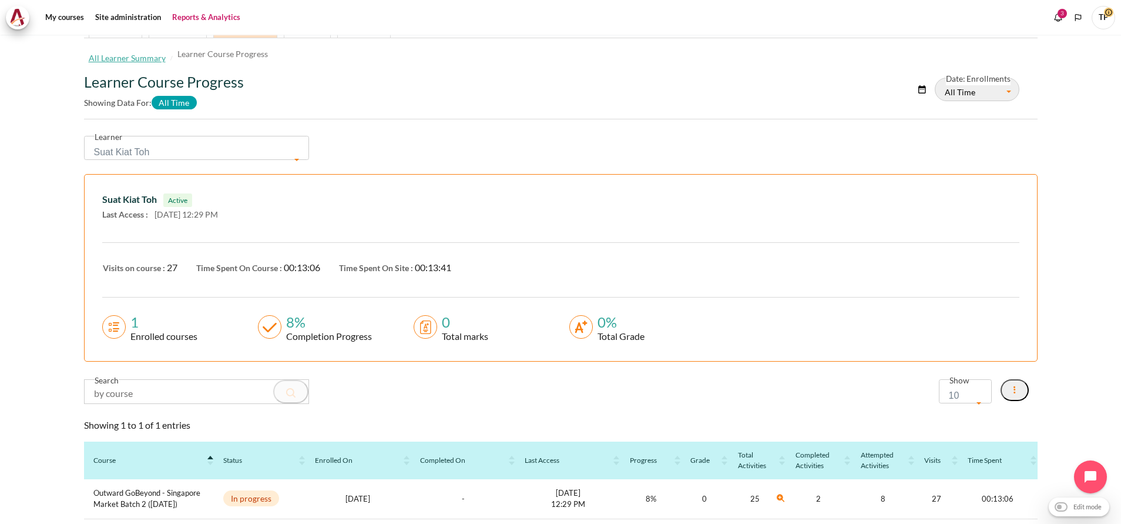
scroll to position [59, 0]
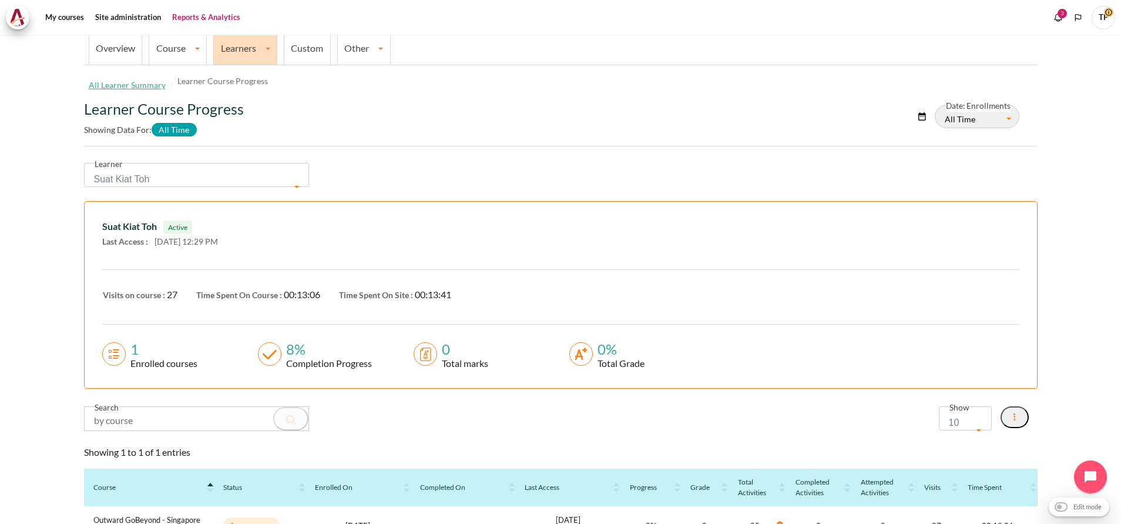
click at [184, 178] on span "Suat Kiat Toh" at bounding box center [192, 179] width 197 height 16
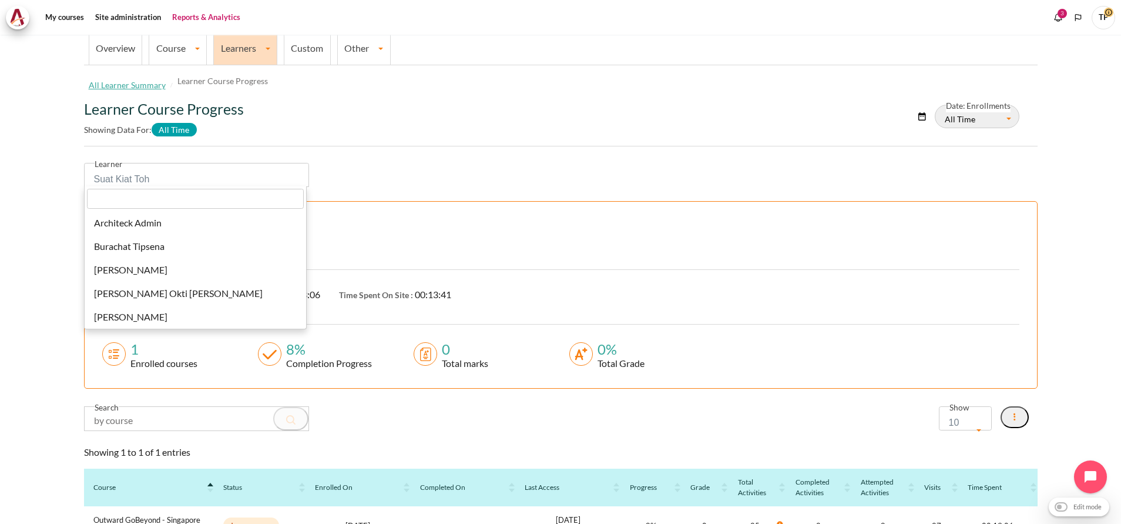
scroll to position [6229, 0]
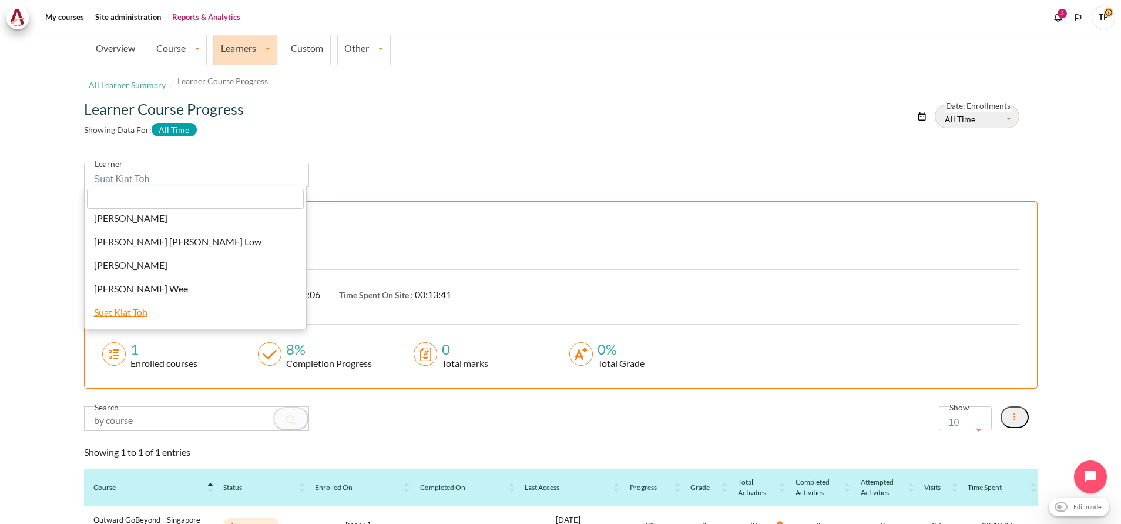
click at [125, 206] on input "search" at bounding box center [195, 199] width 217 height 20
paste input "[EMAIL_ADDRESS][DOMAIN_NAME]"
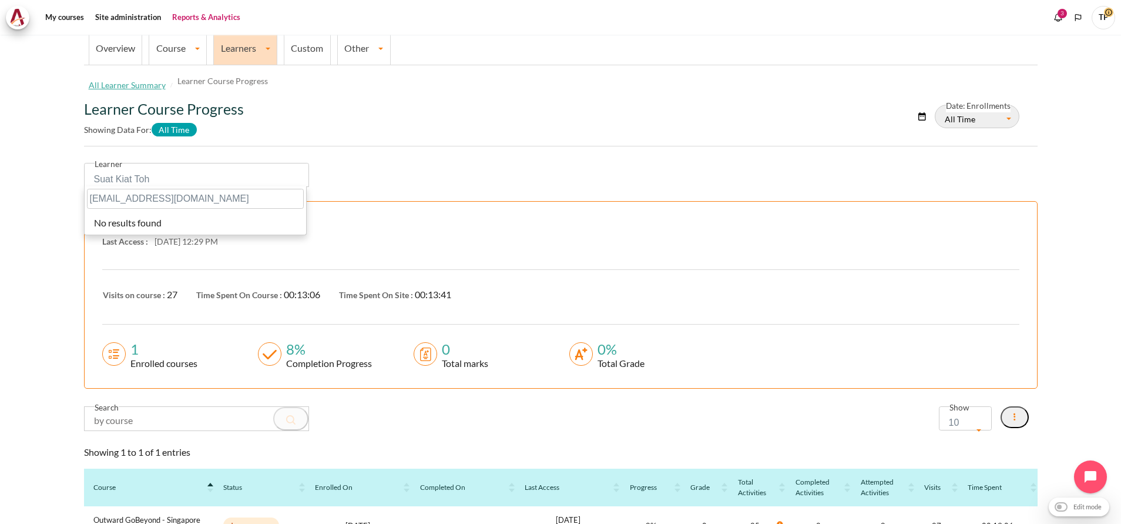
drag, startPoint x: 228, startPoint y: 191, endPoint x: 111, endPoint y: 186, distance: 117.0
click at [0, 202] on html "Skip to main content My courses" at bounding box center [560, 262] width 1121 height 524
paste input "[PERSON_NAME]"
type input "[PERSON_NAME]"
select select "4442"
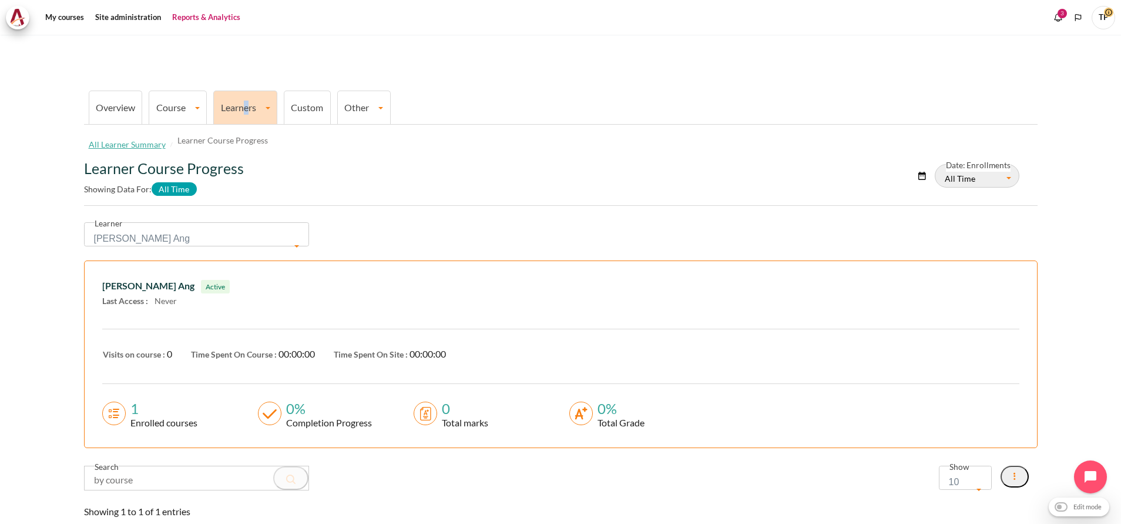
click at [250, 100] on li "Learners All Learner Summary Learner Course Progress Learner Course Activities" at bounding box center [245, 107] width 64 height 33
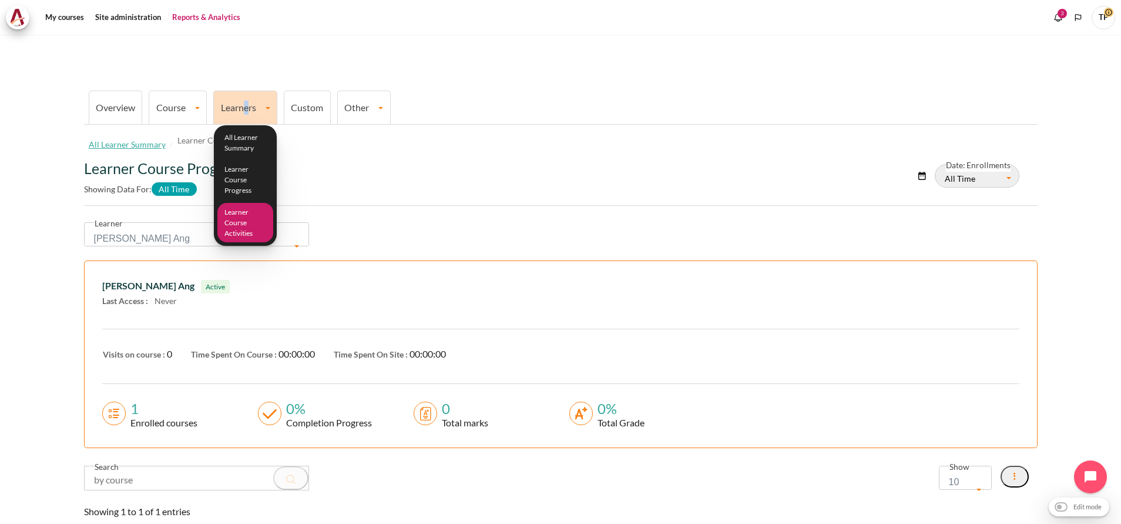
drag, startPoint x: 250, startPoint y: 100, endPoint x: 238, endPoint y: 225, distance: 125.1
click at [238, 225] on link "Learner Course Activities" at bounding box center [245, 222] width 56 height 39
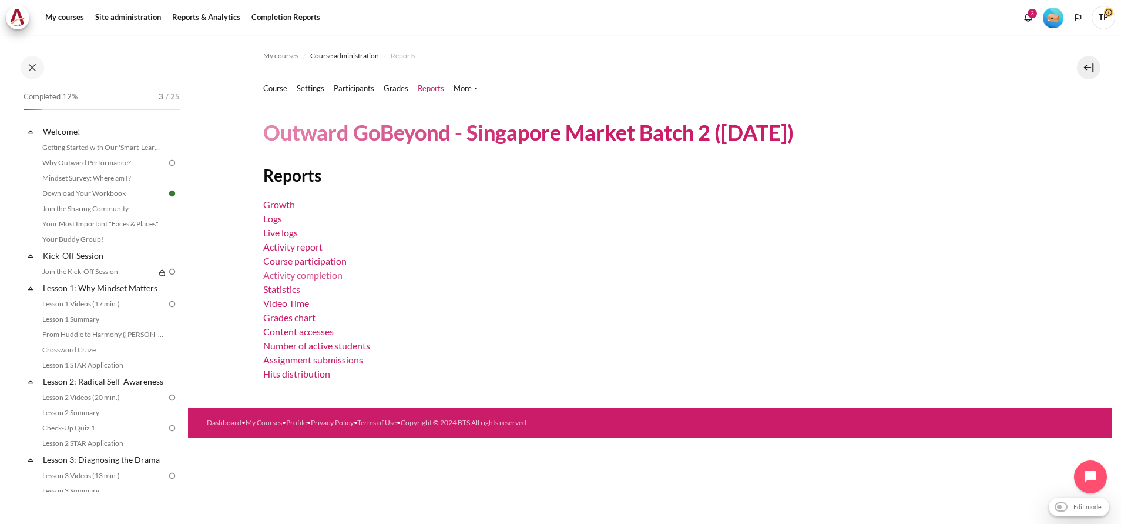
click at [291, 277] on link "Activity completion" at bounding box center [302, 274] width 79 height 11
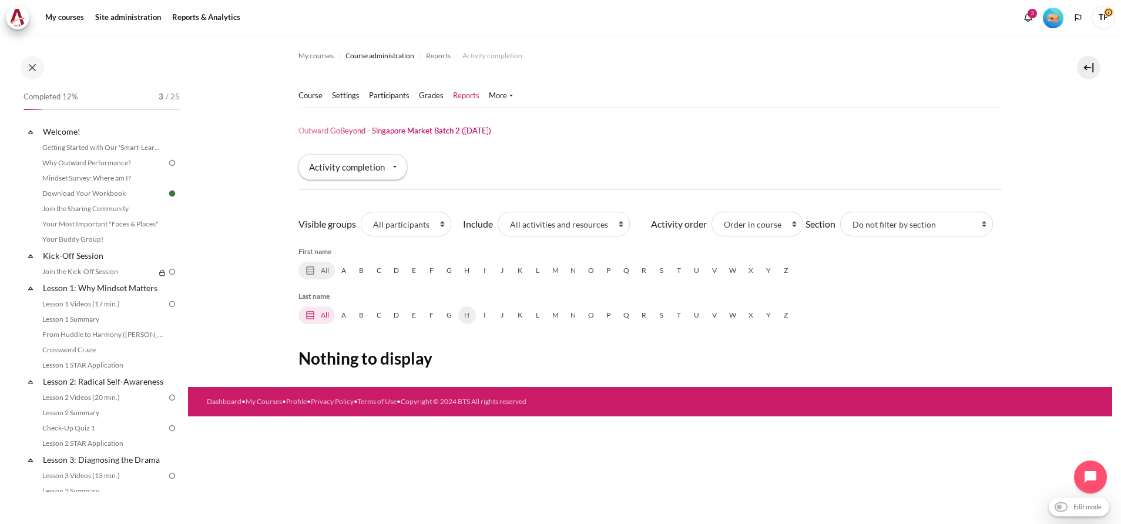
click at [326, 311] on link "All" at bounding box center [317, 315] width 36 height 18
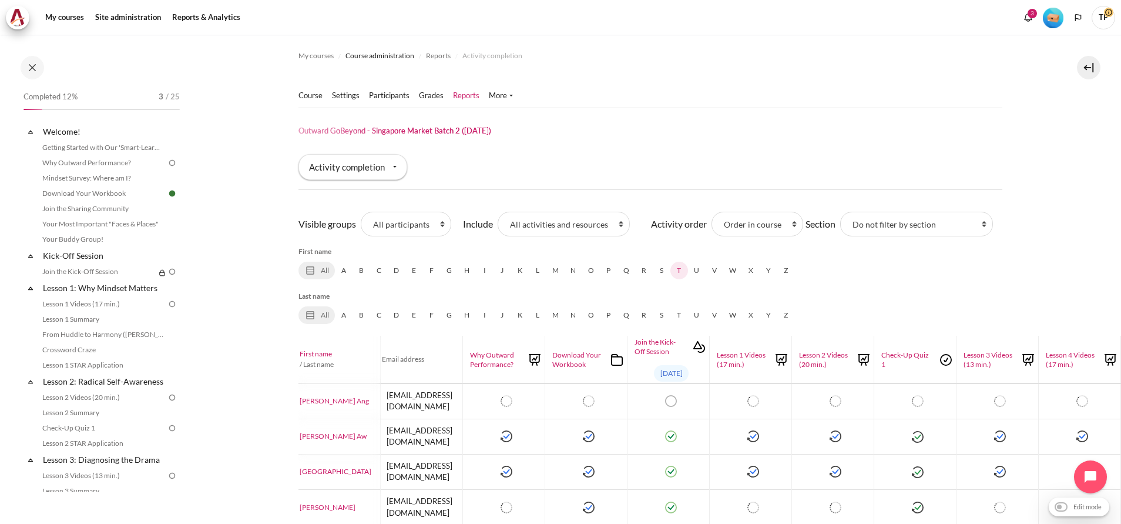
click at [677, 268] on link "T" at bounding box center [680, 271] width 18 height 18
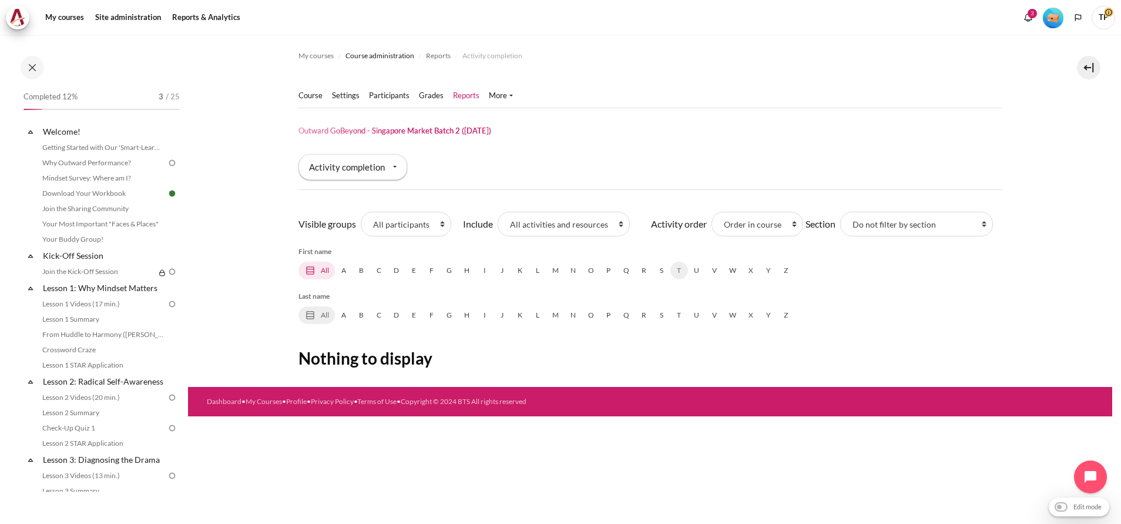
click at [326, 272] on link "All" at bounding box center [317, 271] width 36 height 18
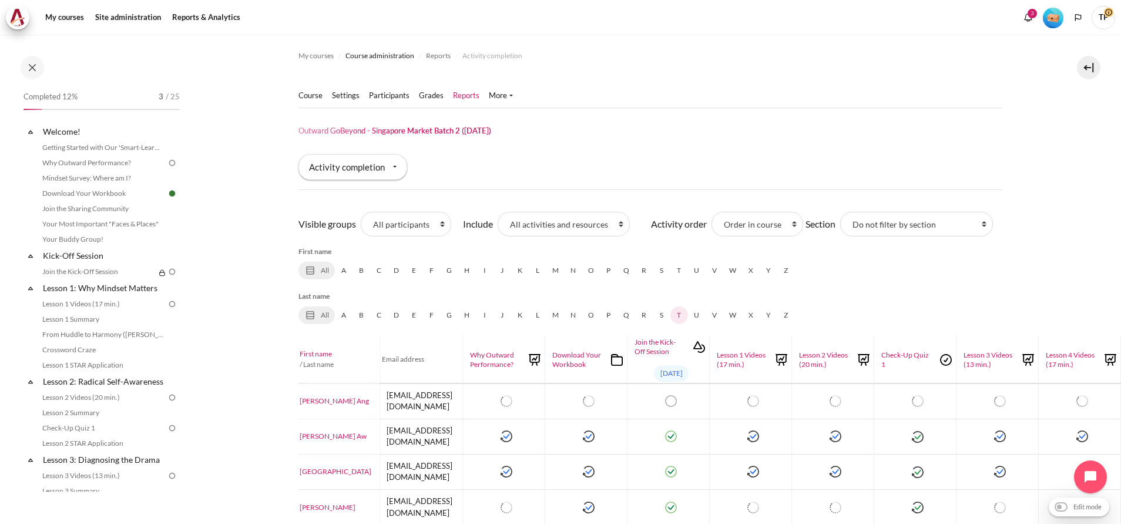
click at [678, 311] on link "T" at bounding box center [680, 315] width 18 height 18
click at [522, 313] on link "K" at bounding box center [520, 315] width 18 height 18
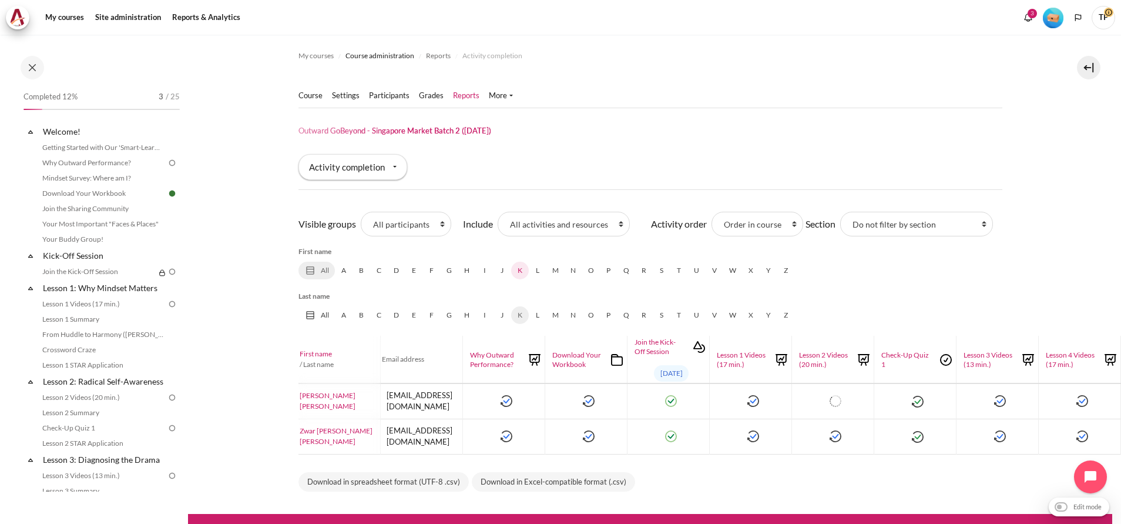
click at [517, 273] on link "K" at bounding box center [520, 271] width 18 height 18
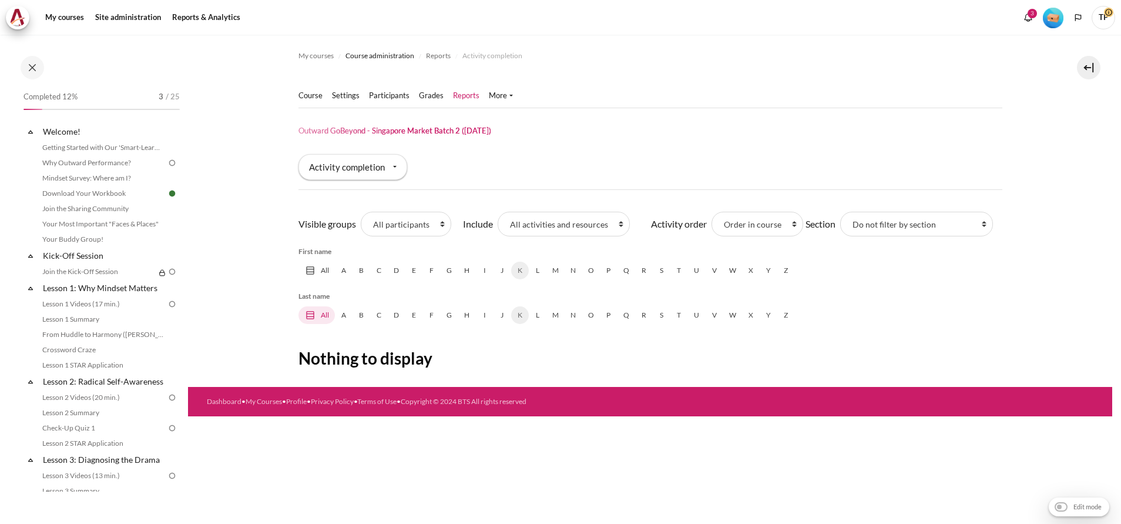
click at [318, 318] on link "All" at bounding box center [317, 315] width 36 height 18
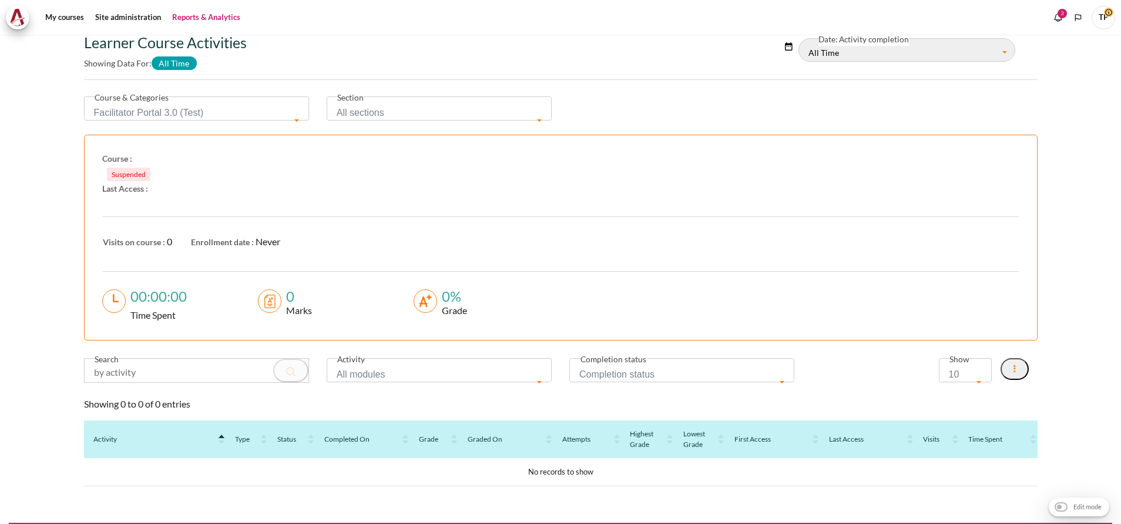
scroll to position [154, 0]
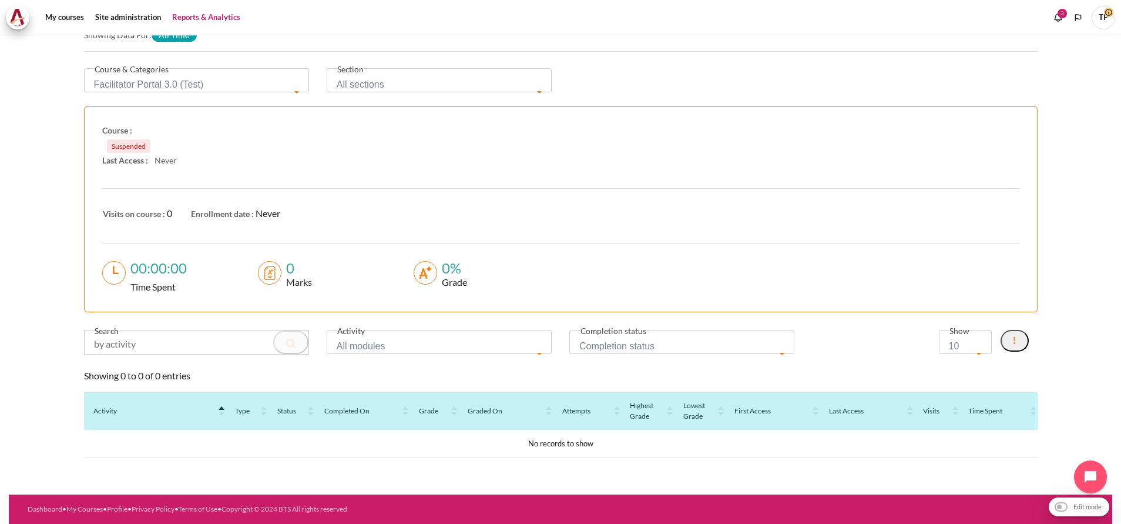
click at [225, 338] on input "Content" at bounding box center [197, 342] width 224 height 24
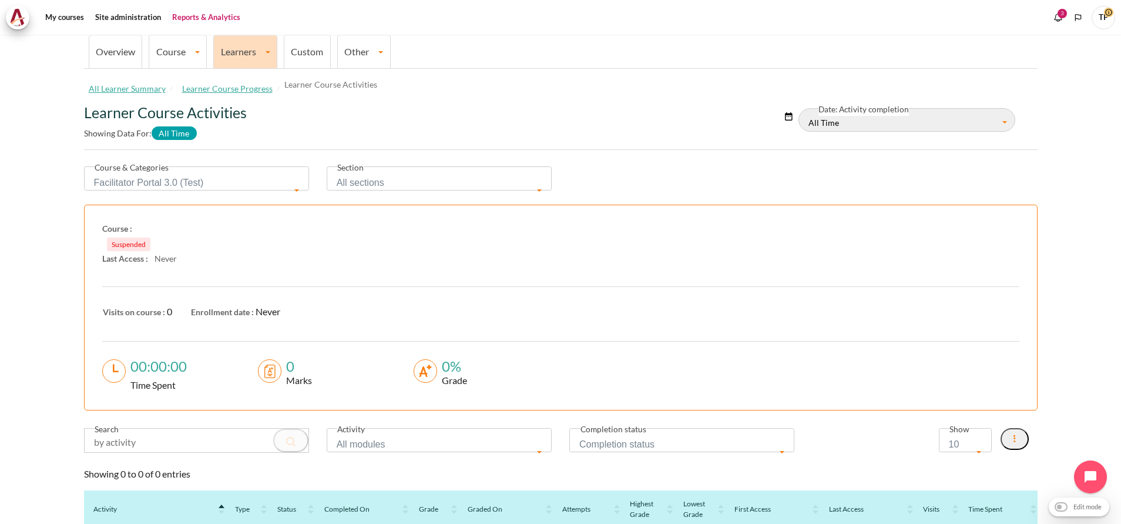
scroll to position [0, 0]
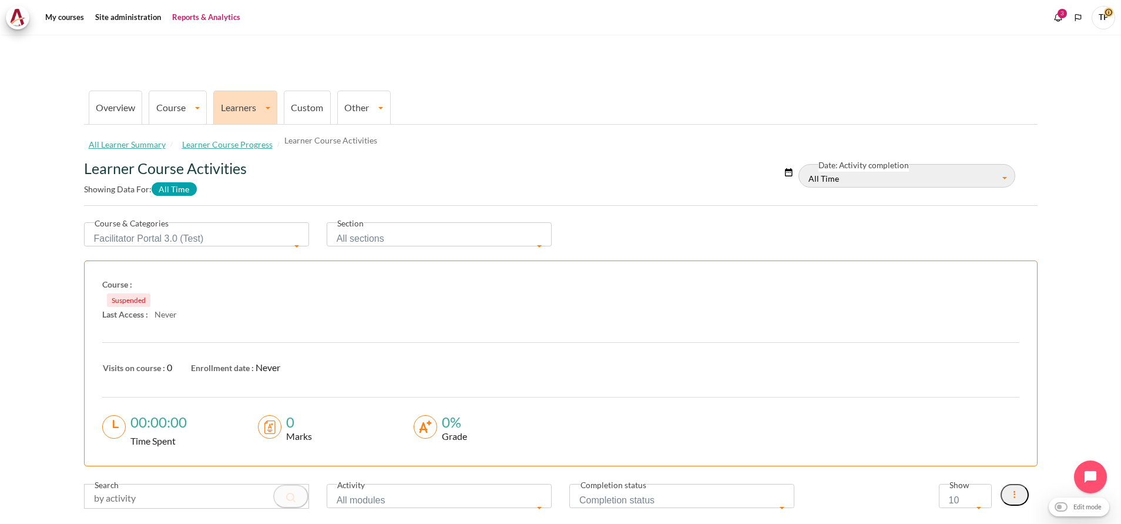
click at [253, 105] on link "Learners" at bounding box center [245, 107] width 63 height 11
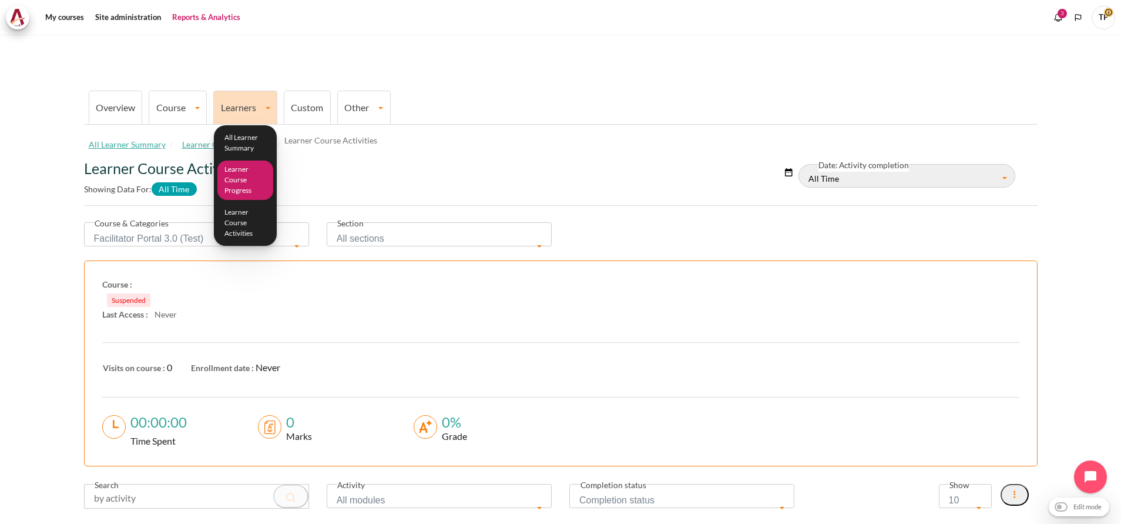
click at [243, 178] on link "Learner Course Progress" at bounding box center [245, 179] width 56 height 39
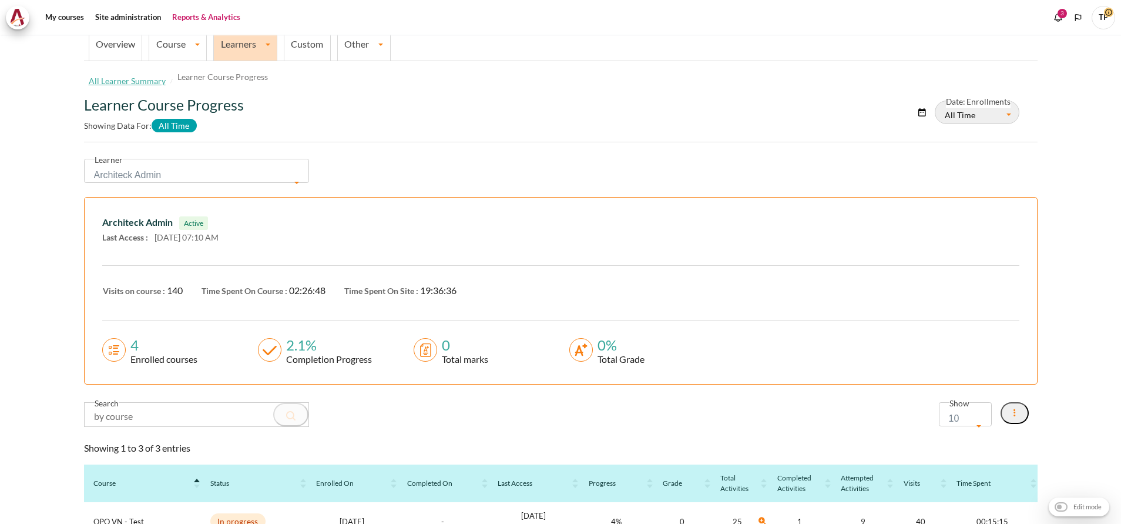
click at [190, 413] on input "Content" at bounding box center [197, 415] width 224 height 24
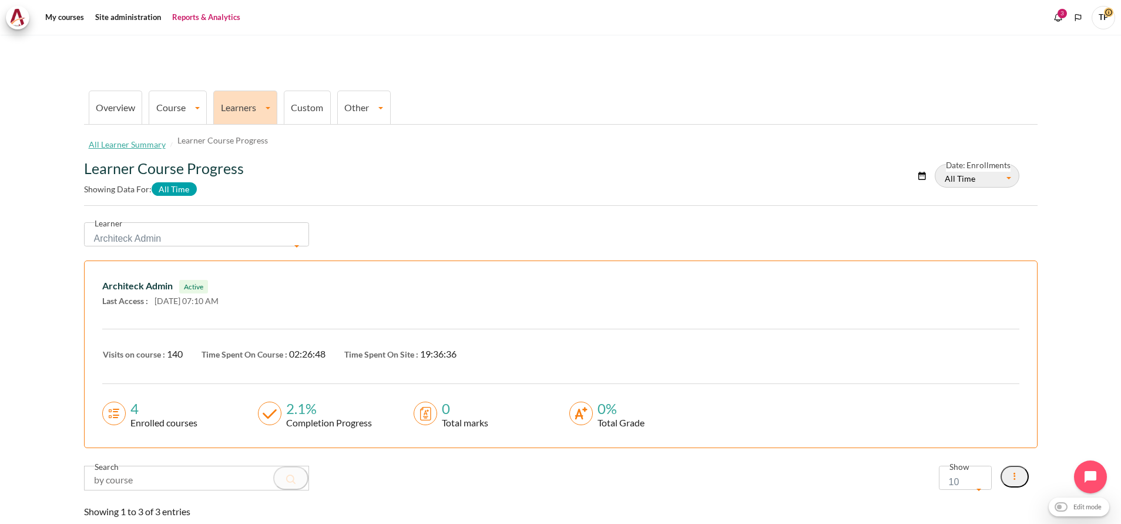
click at [258, 111] on link "Learners" at bounding box center [245, 107] width 63 height 11
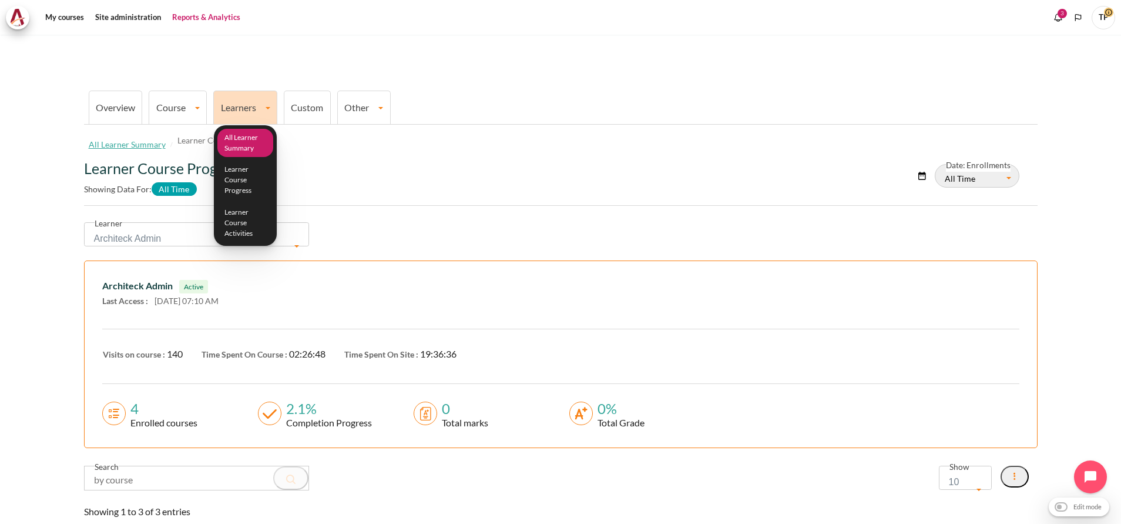
click at [256, 146] on link "All Learner Summary" at bounding box center [245, 143] width 56 height 29
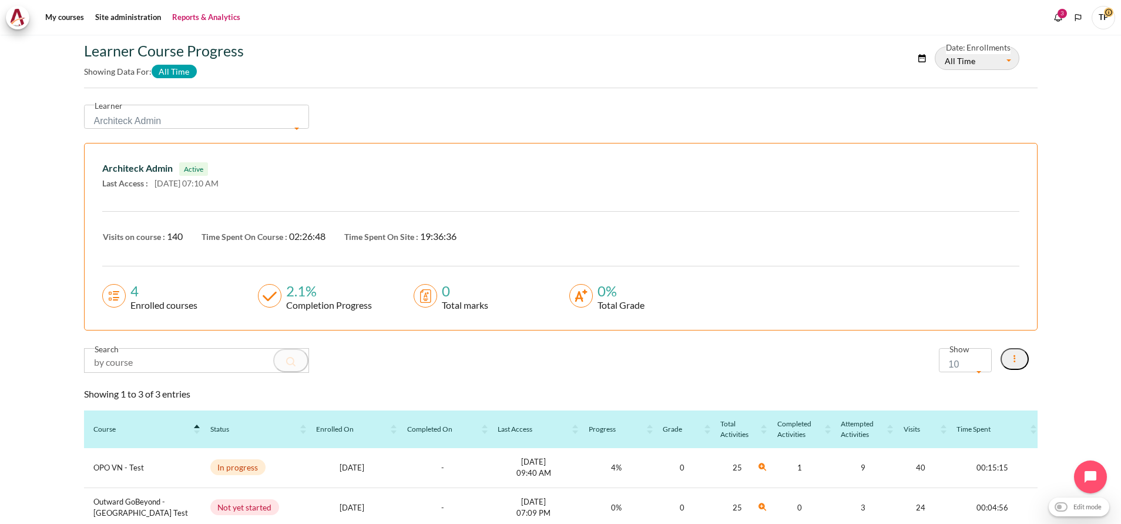
scroll to position [176, 0]
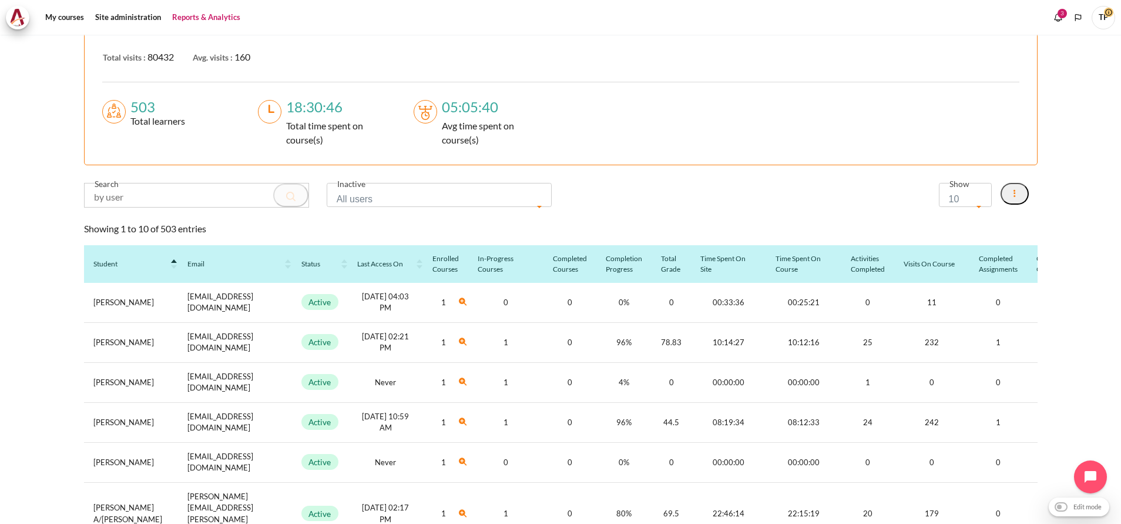
scroll to position [239, 0]
click at [168, 195] on input "Content" at bounding box center [197, 195] width 224 height 24
paste input "[PERSON_NAME]"
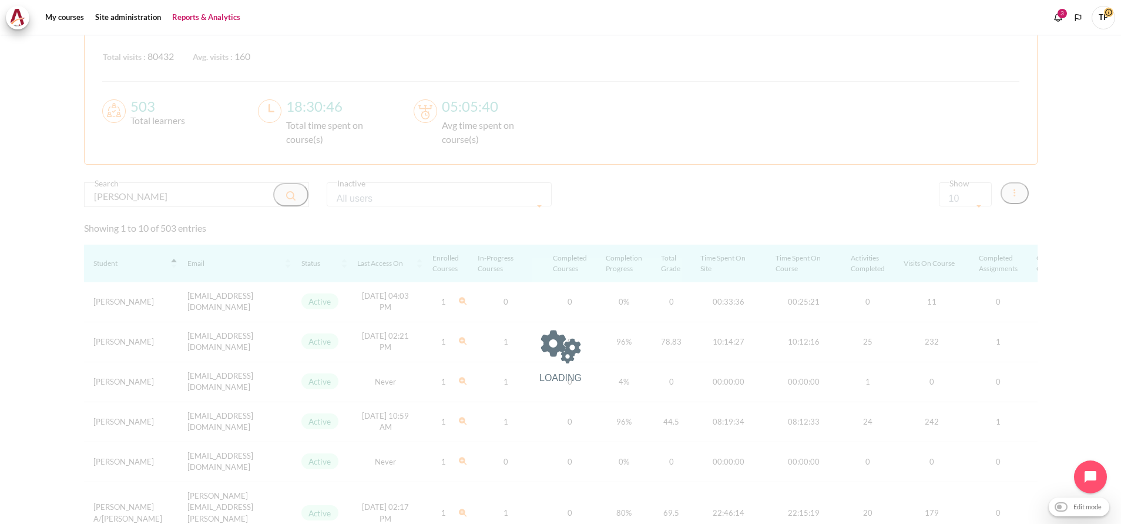
scroll to position [105, 0]
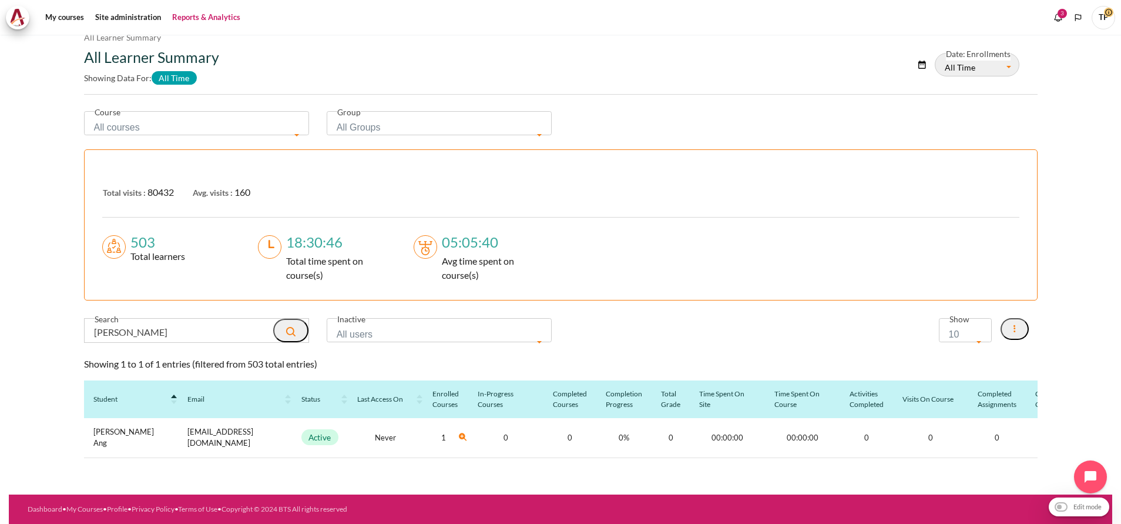
drag, startPoint x: 187, startPoint y: 327, endPoint x: 47, endPoint y: 307, distance: 141.9
click at [47, 307] on section "Overview Course All Courses Summary Course Activities Summary Course Activity C…" at bounding box center [561, 213] width 1104 height 562
paste input "Suat Kiat"
type input "Suat Kiat"
